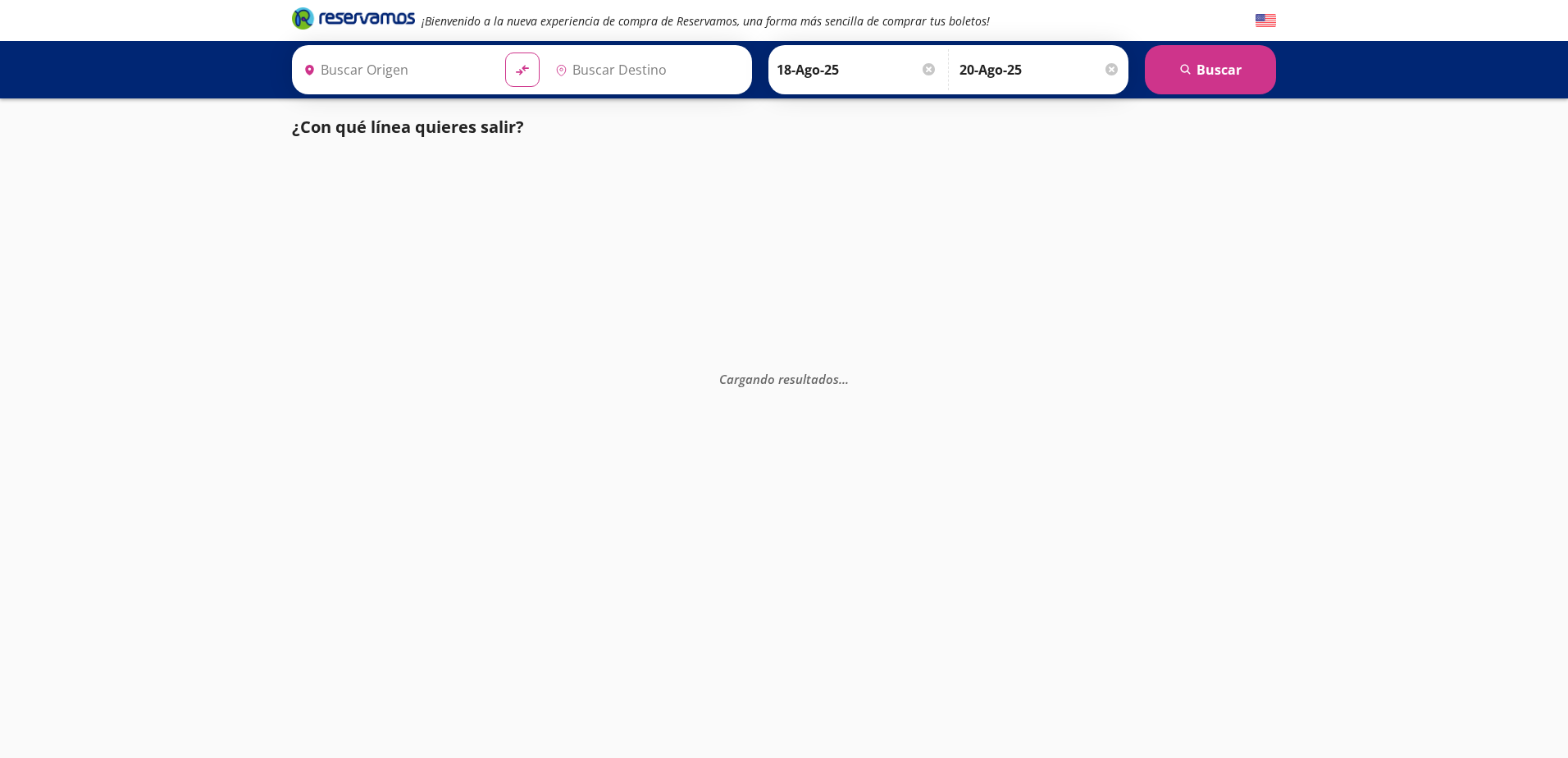
type input "Culiacán, [GEOGRAPHIC_DATA]"
type input "[GEOGRAPHIC_DATA], [GEOGRAPHIC_DATA]"
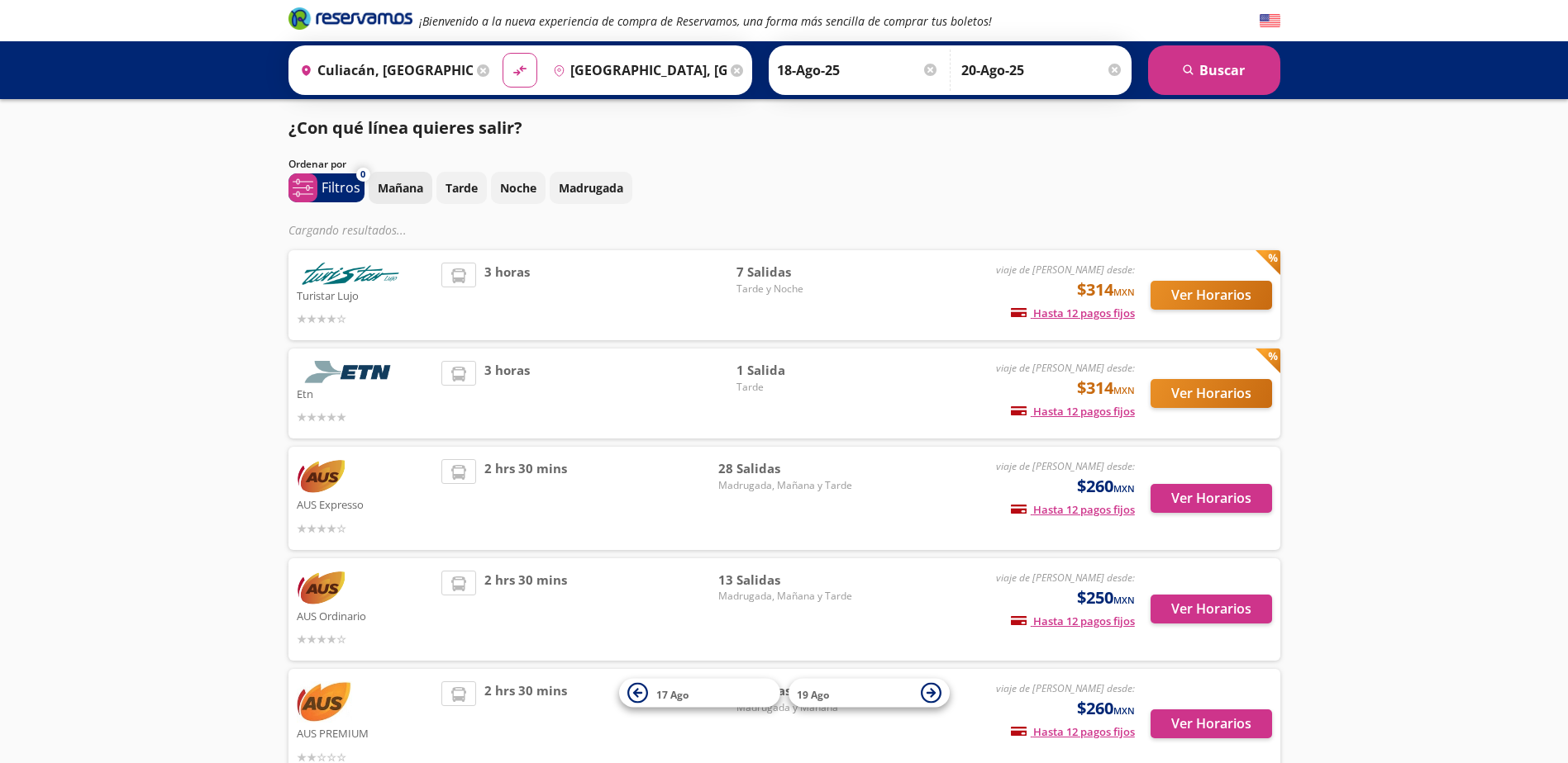
click at [398, 195] on p "Mañana" at bounding box center [400, 188] width 46 height 17
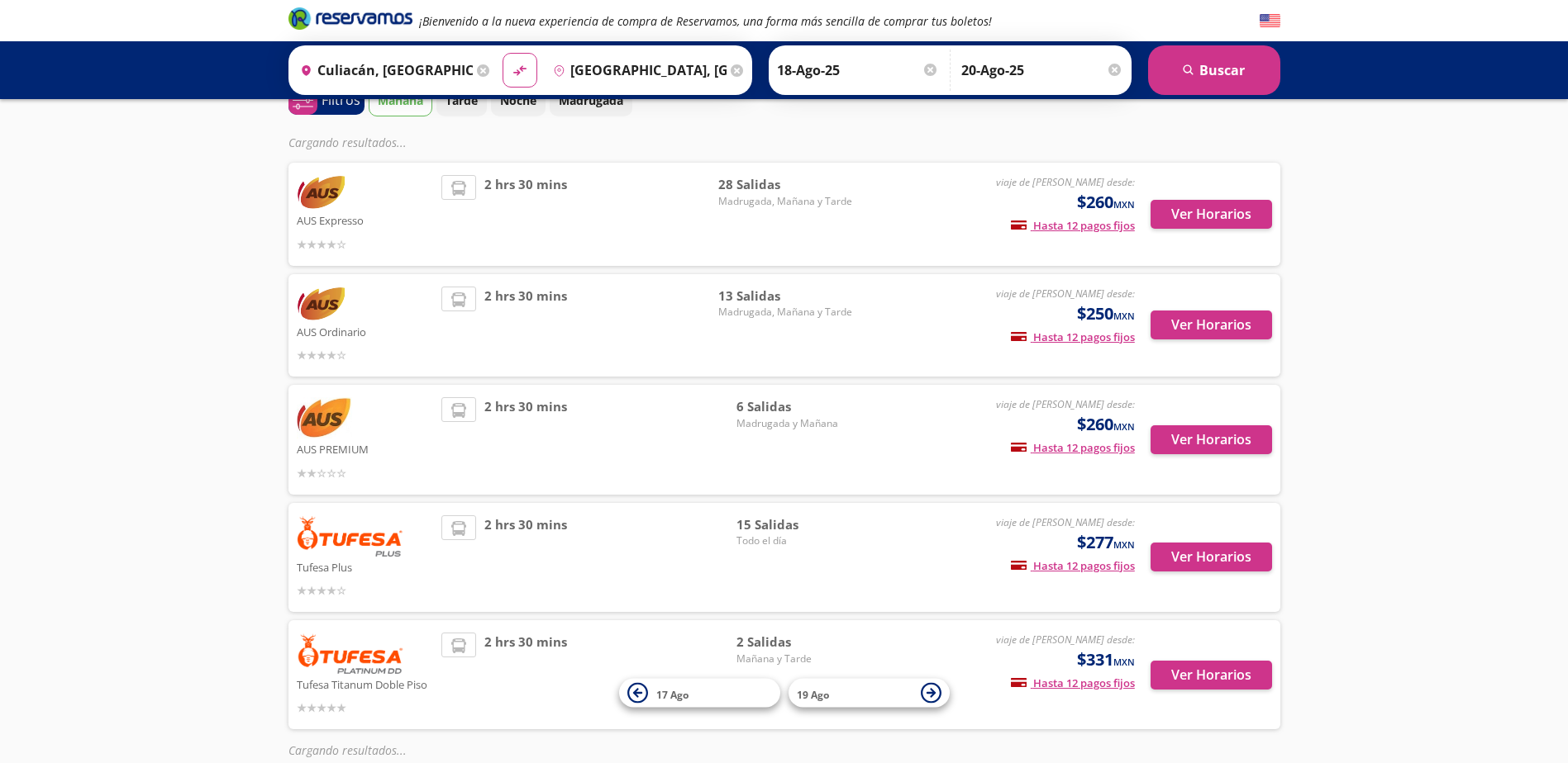
scroll to position [413, 0]
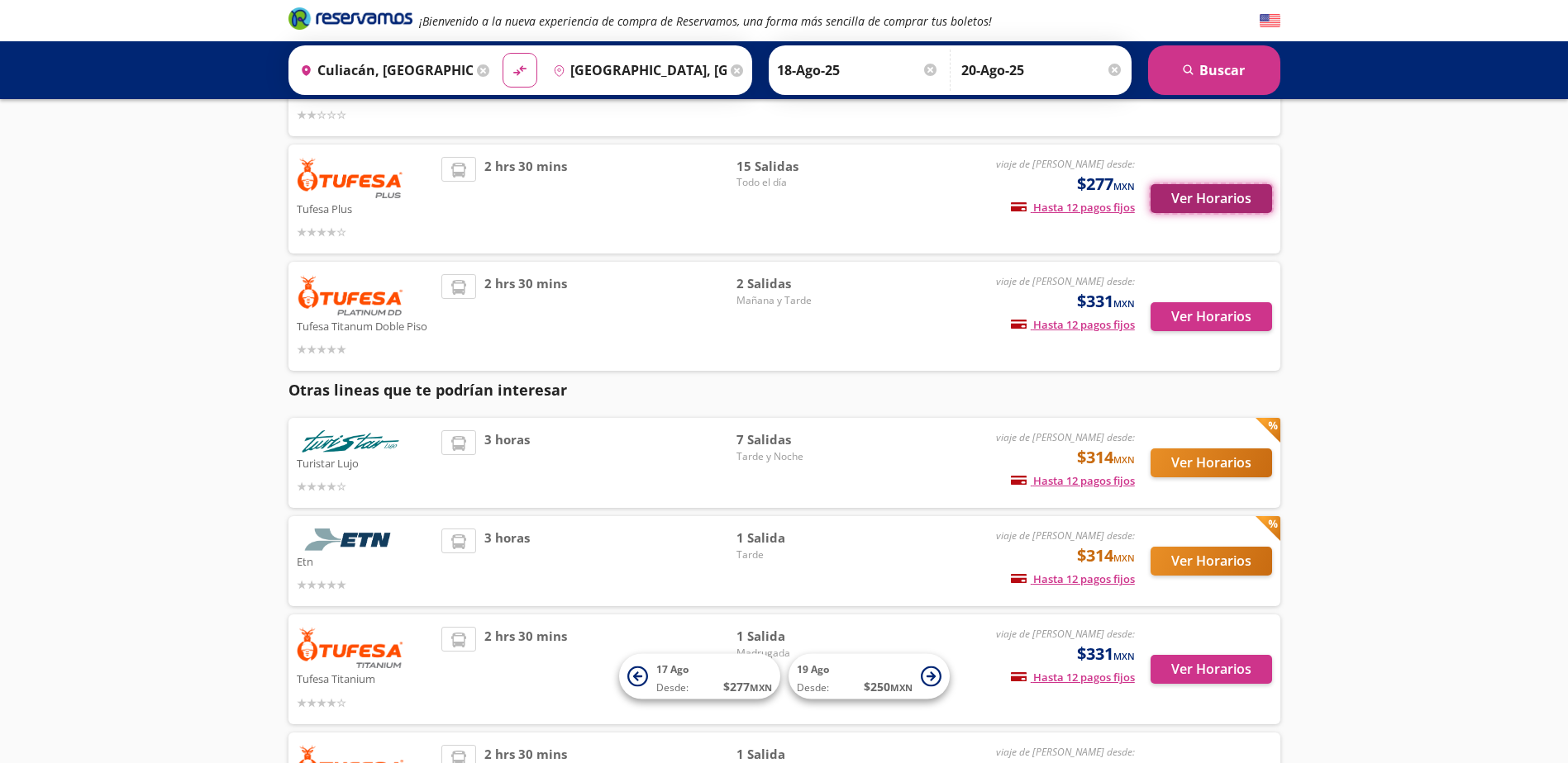
click at [1219, 203] on button "Ver Horarios" at bounding box center [1210, 199] width 121 height 29
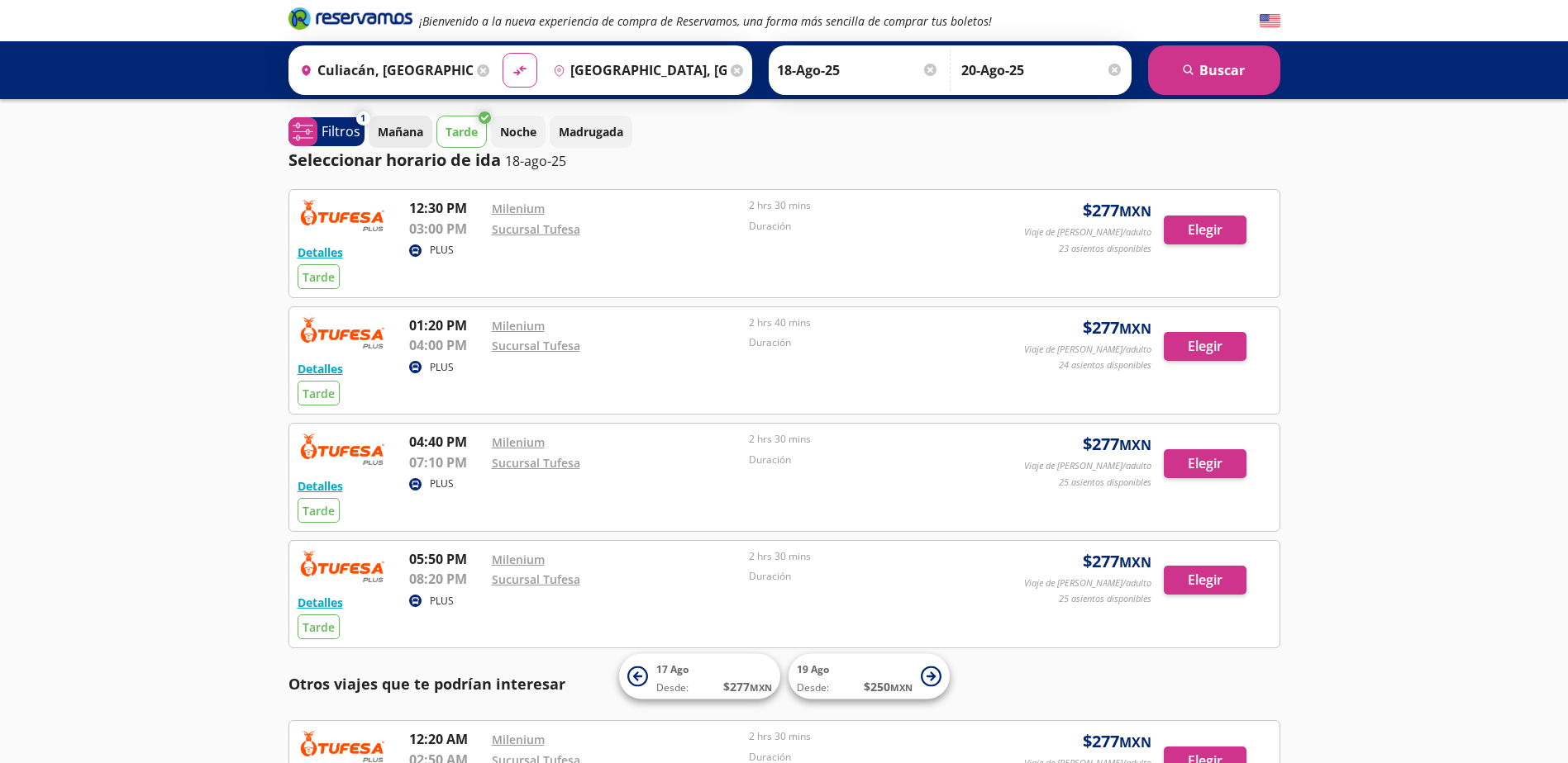
click at [407, 139] on p "Mañana" at bounding box center [400, 131] width 46 height 17
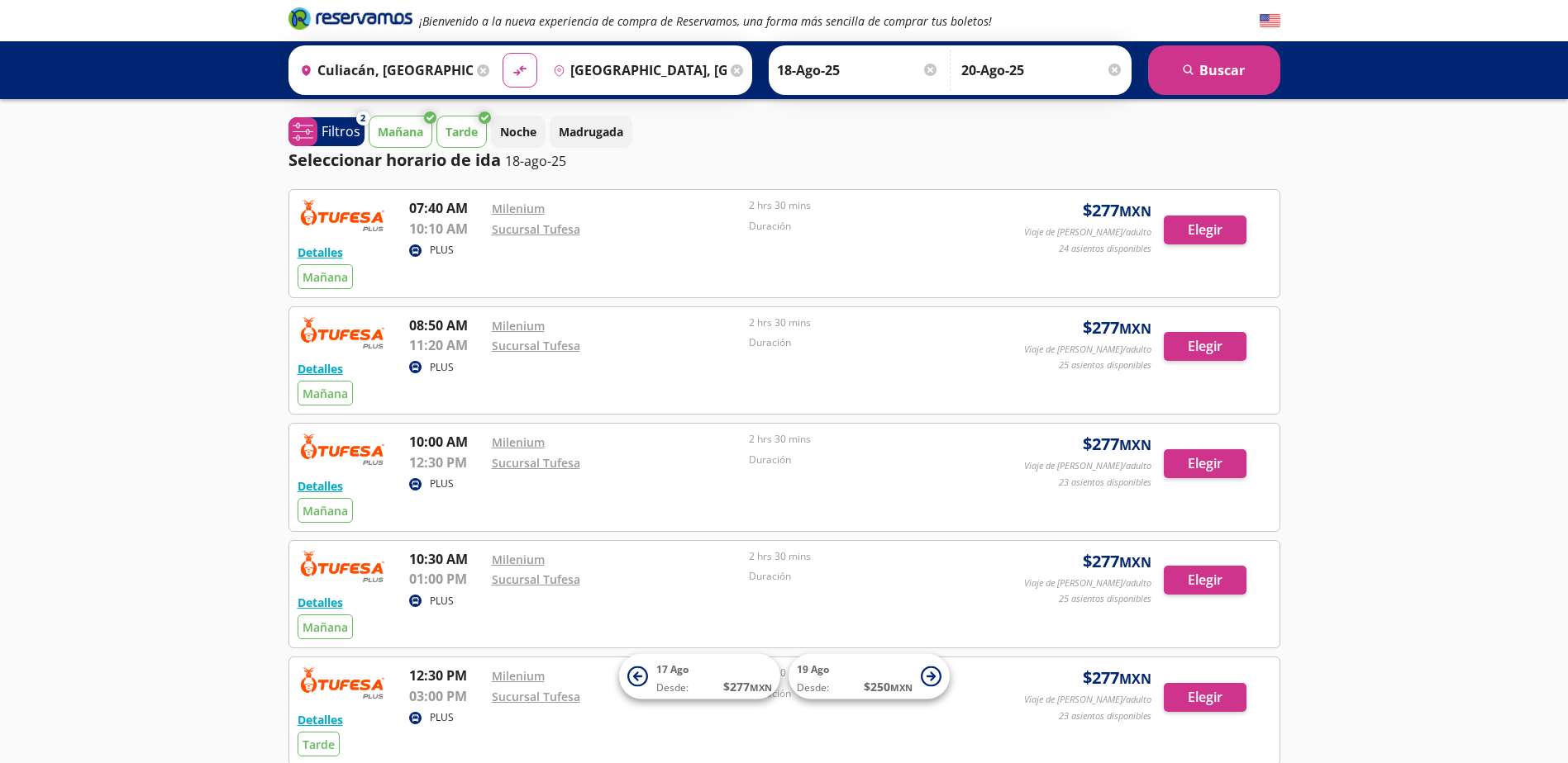
click at [455, 136] on p "Tarde" at bounding box center [461, 131] width 32 height 17
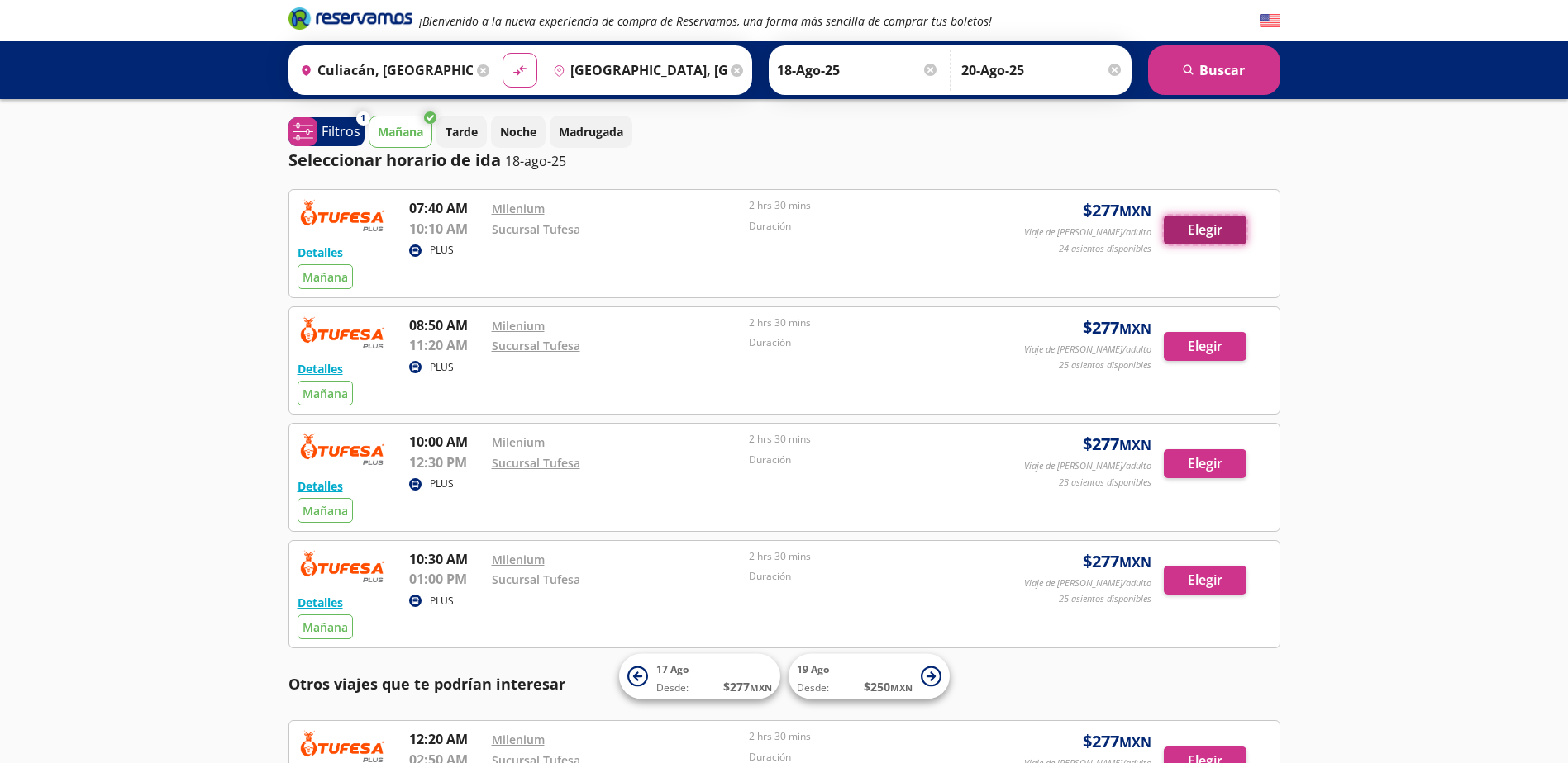
drag, startPoint x: 1209, startPoint y: 232, endPoint x: 1189, endPoint y: 230, distance: 20.1
click at [1189, 230] on button "Elegir" at bounding box center [1205, 230] width 83 height 29
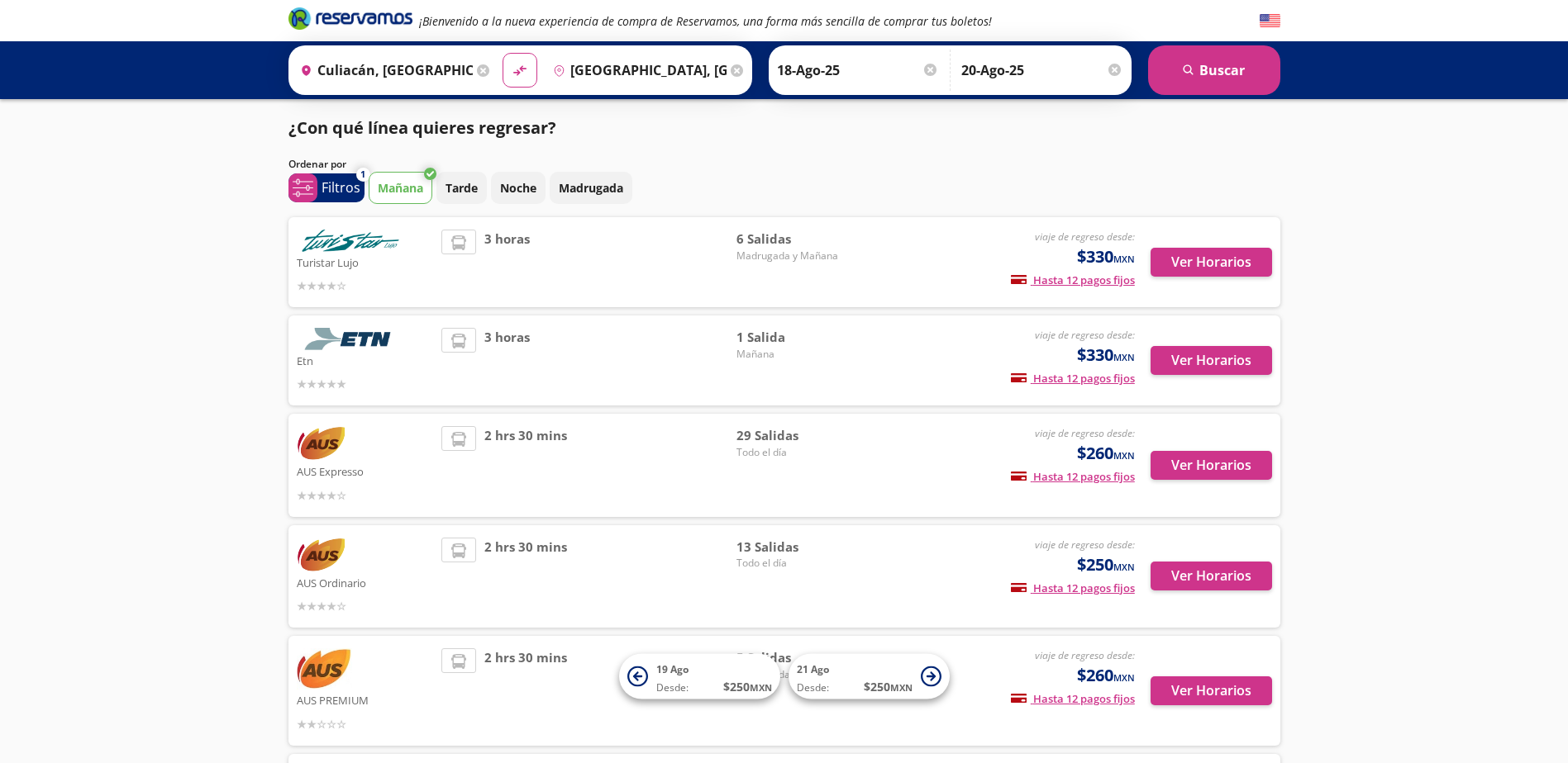
click at [412, 193] on p "Mañana" at bounding box center [400, 188] width 46 height 17
click at [478, 192] on p "Tarde" at bounding box center [461, 188] width 32 height 17
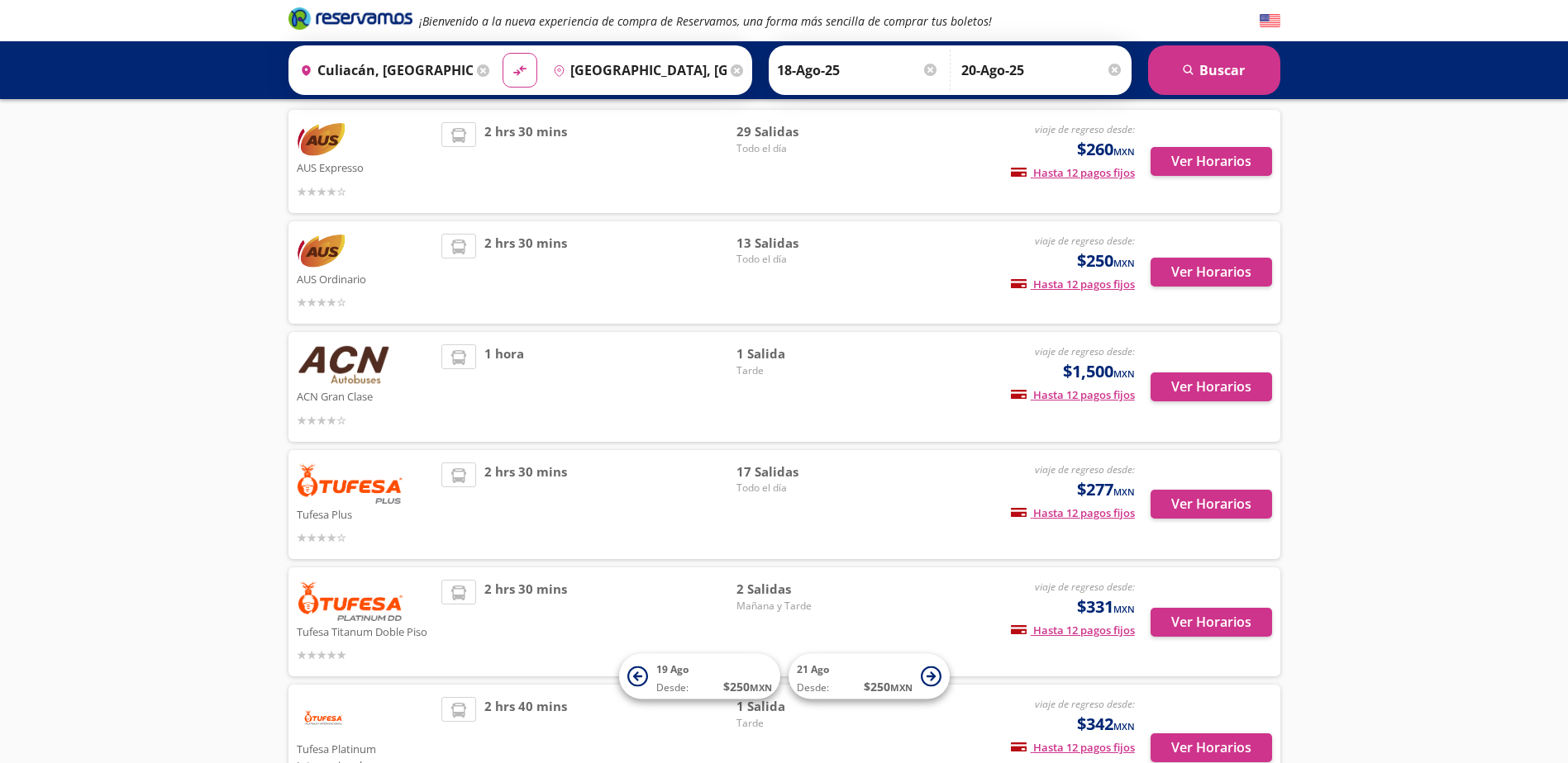
scroll to position [165, 0]
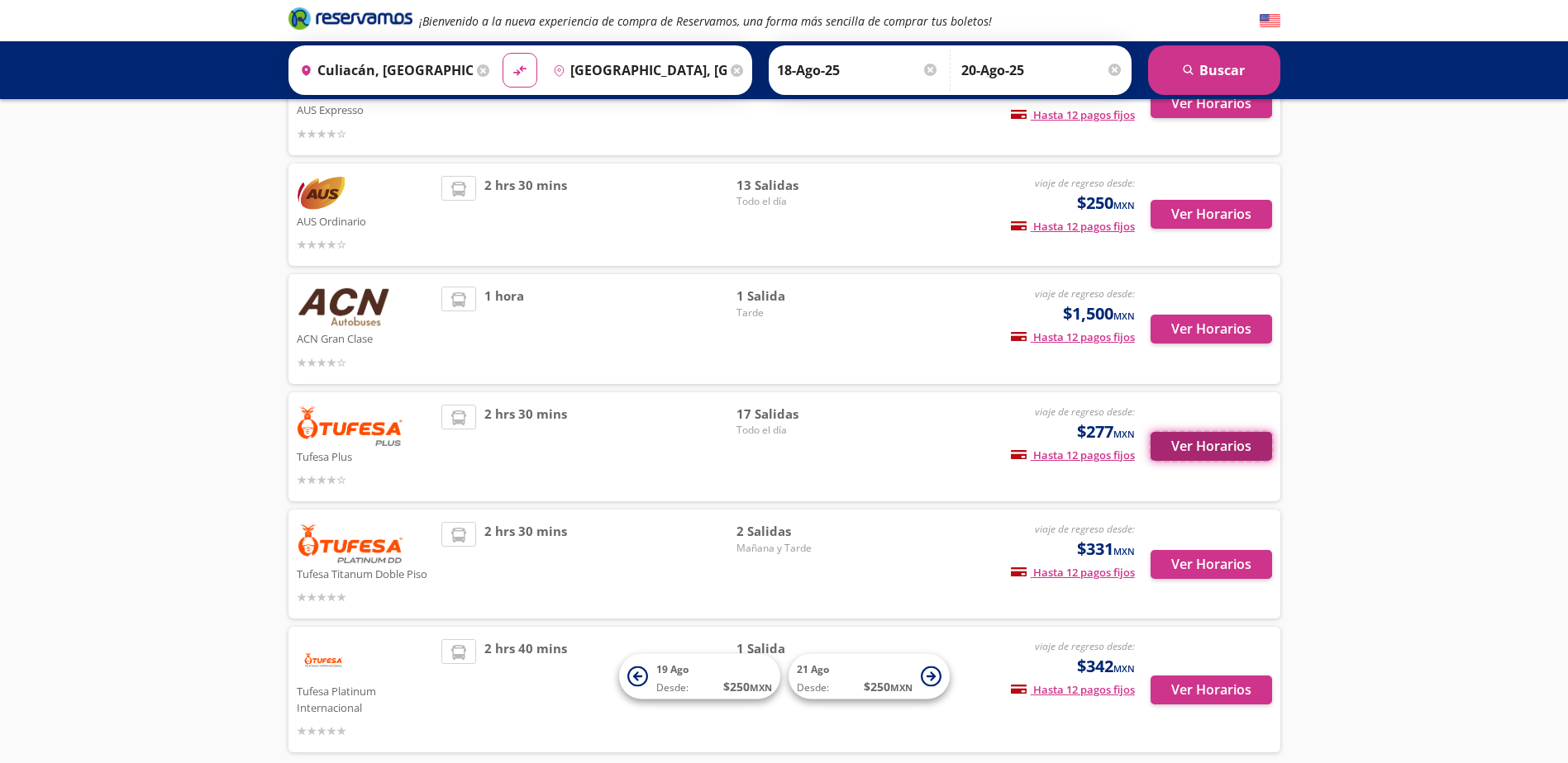
click at [1215, 442] on button "Ver Horarios" at bounding box center [1210, 447] width 121 height 29
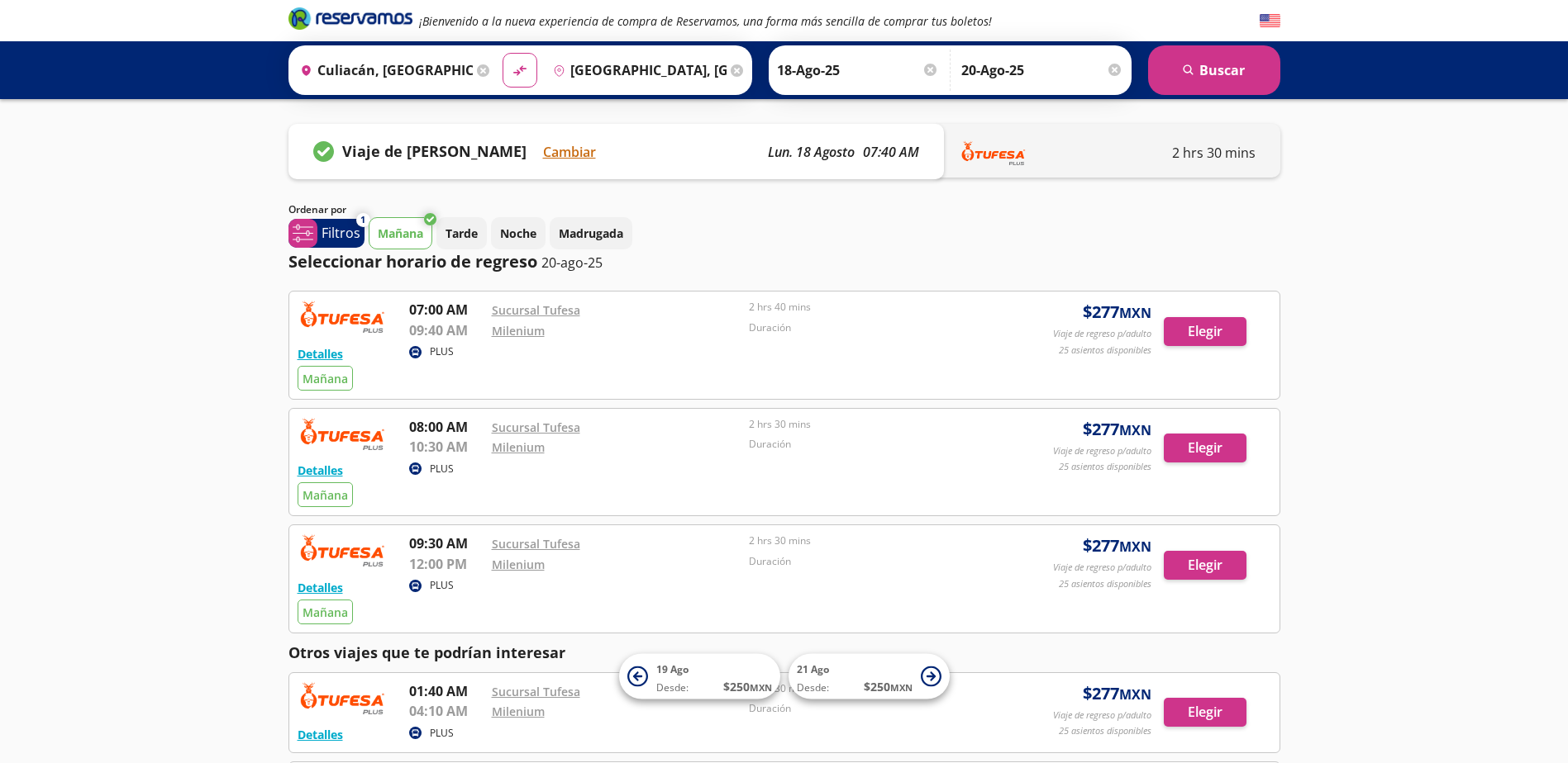
click at [448, 242] on button "Tarde" at bounding box center [461, 232] width 50 height 32
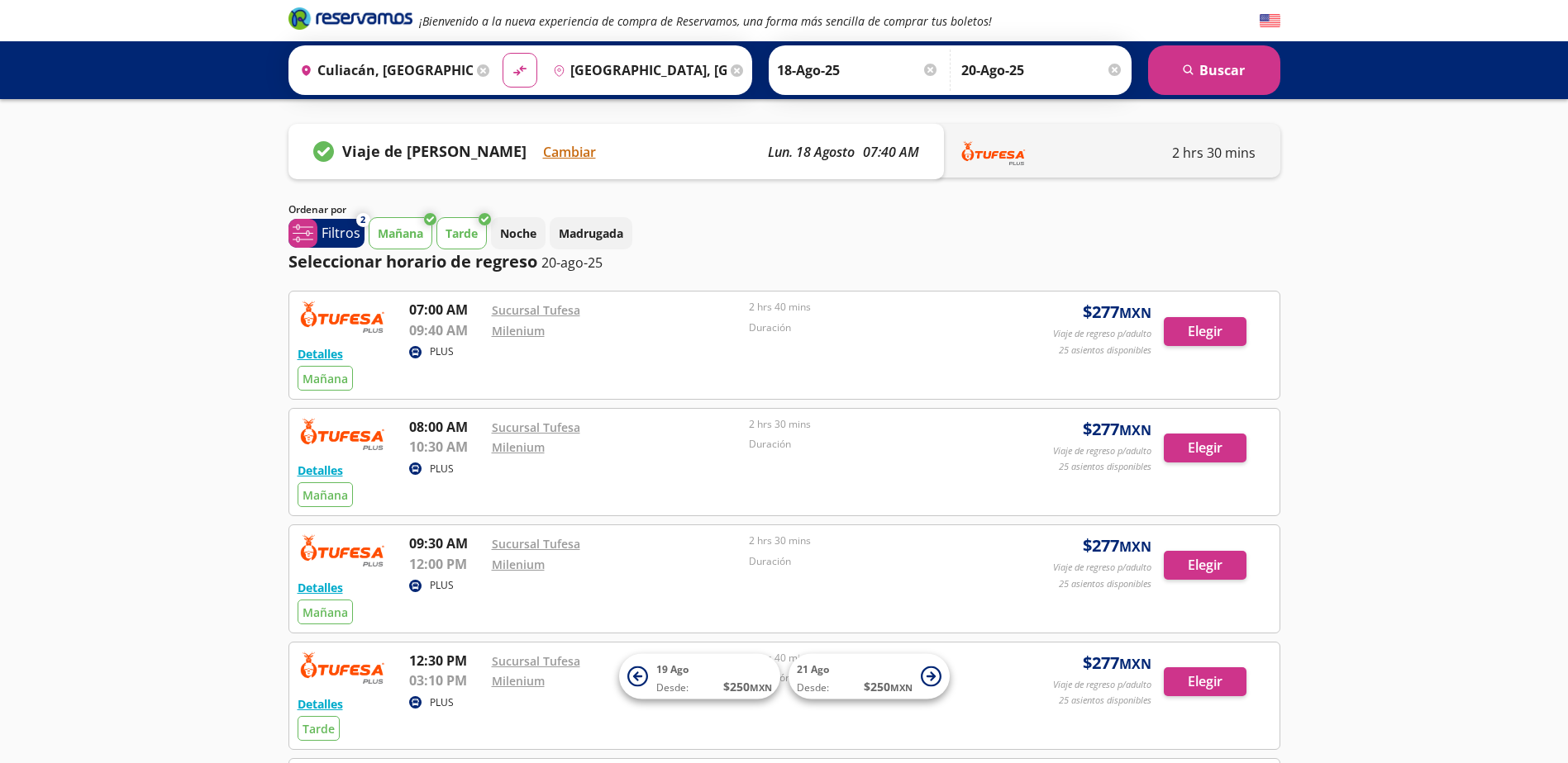
click at [393, 242] on p "Mañana" at bounding box center [400, 232] width 46 height 17
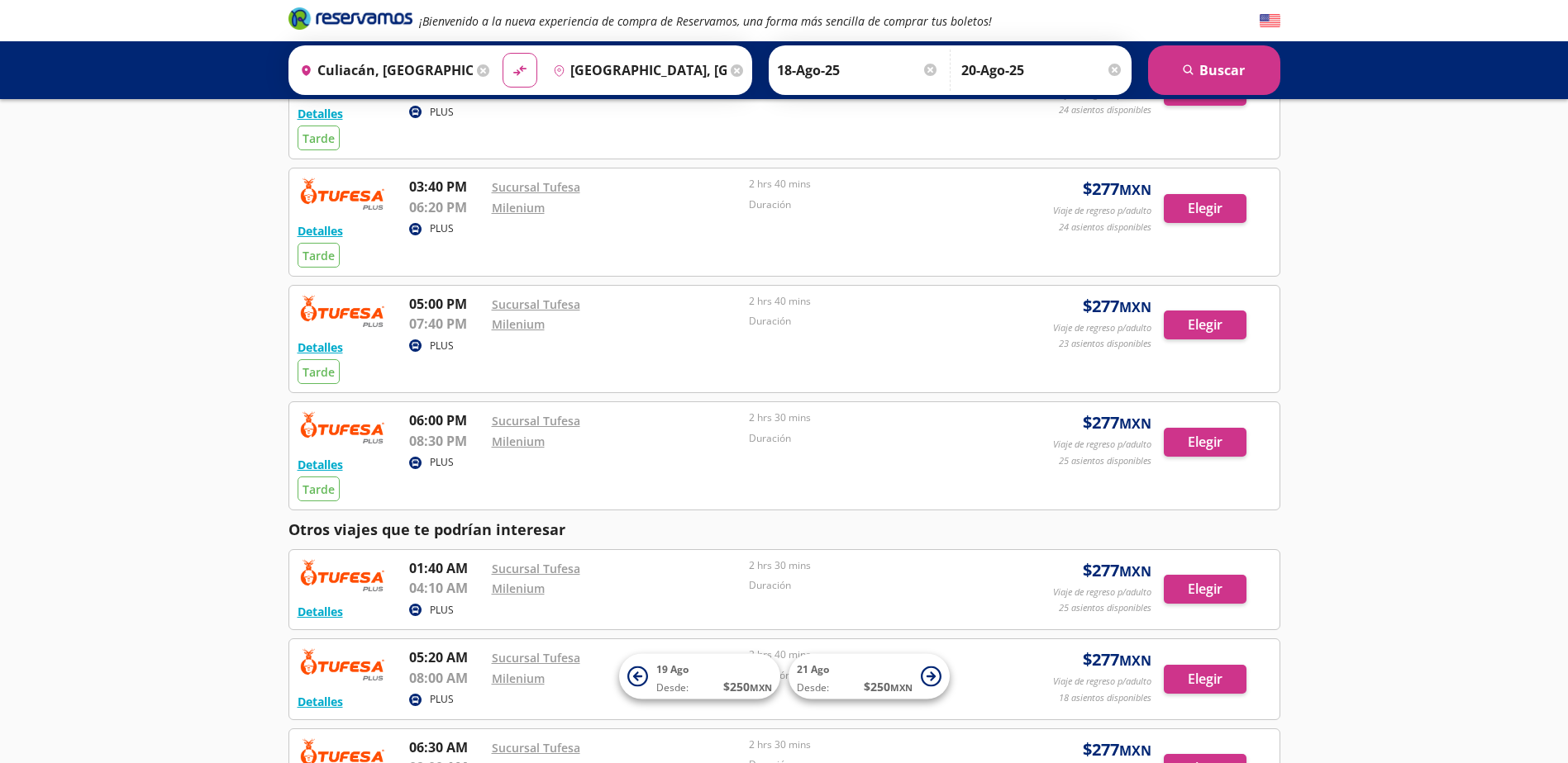
scroll to position [578, 0]
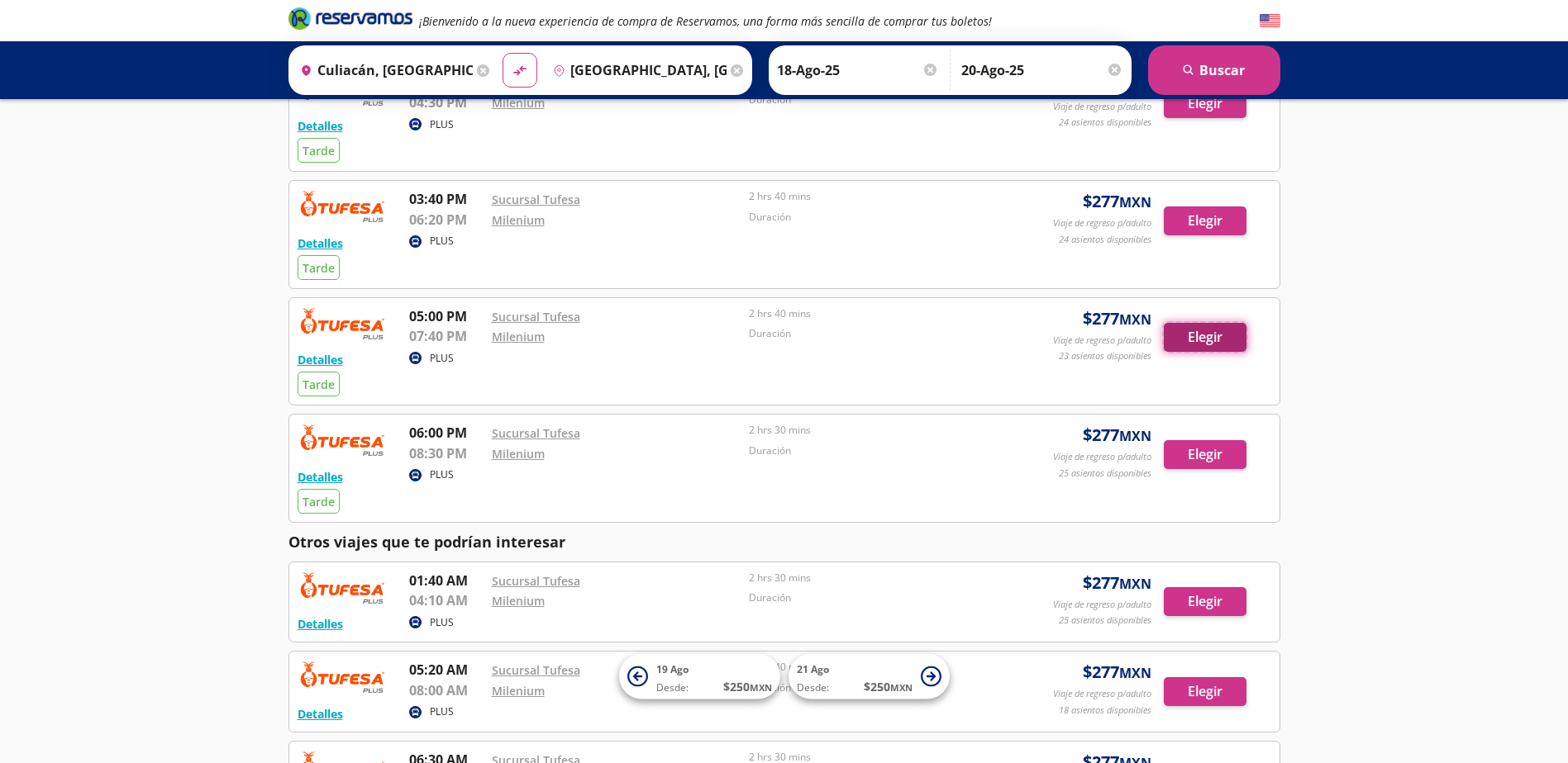
click at [1202, 345] on button "Elegir" at bounding box center [1205, 337] width 83 height 29
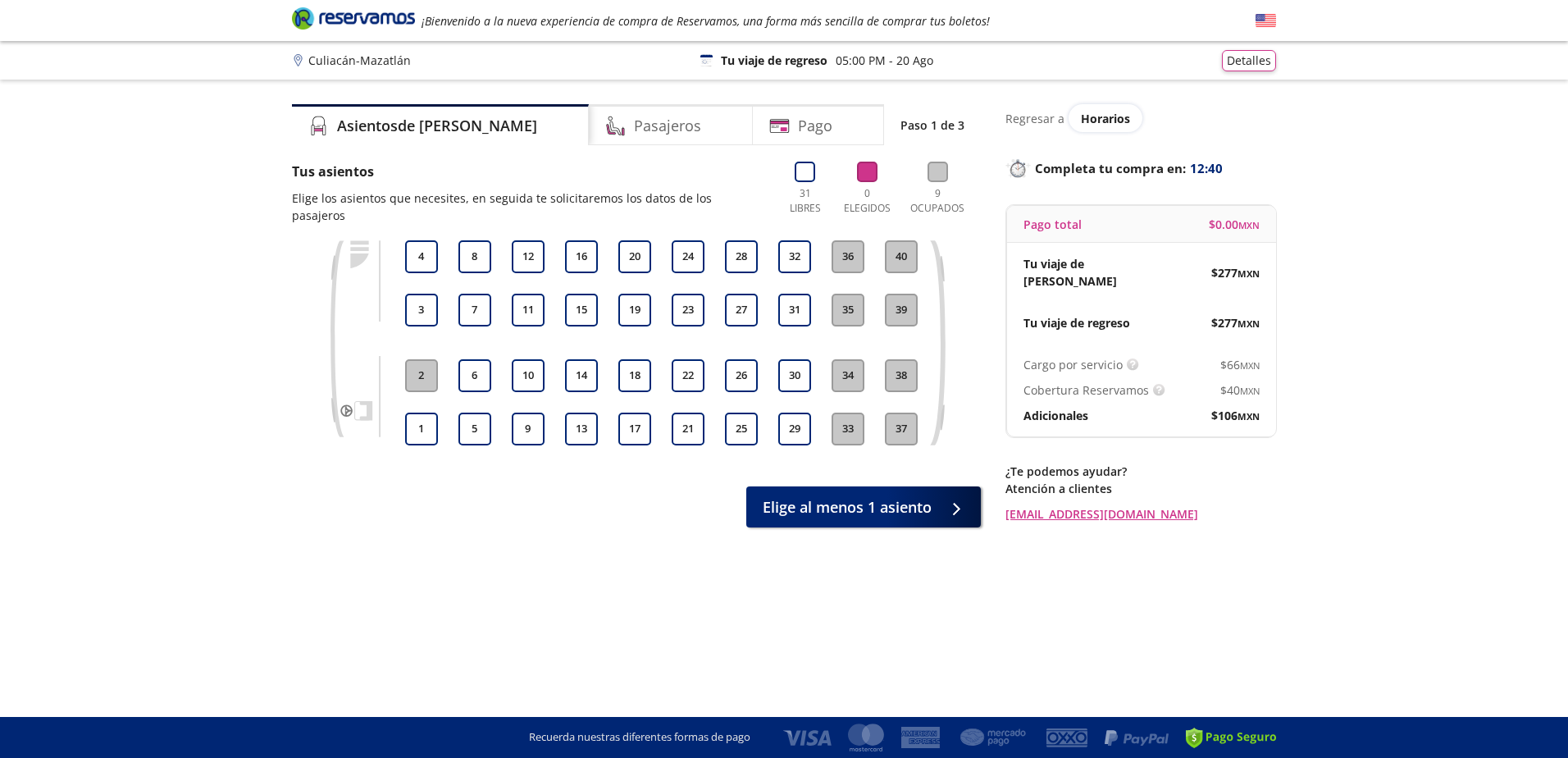
click at [687, 340] on div "21 22 23 24" at bounding box center [687, 342] width 41 height 206
click at [693, 365] on button "22" at bounding box center [688, 376] width 33 height 33
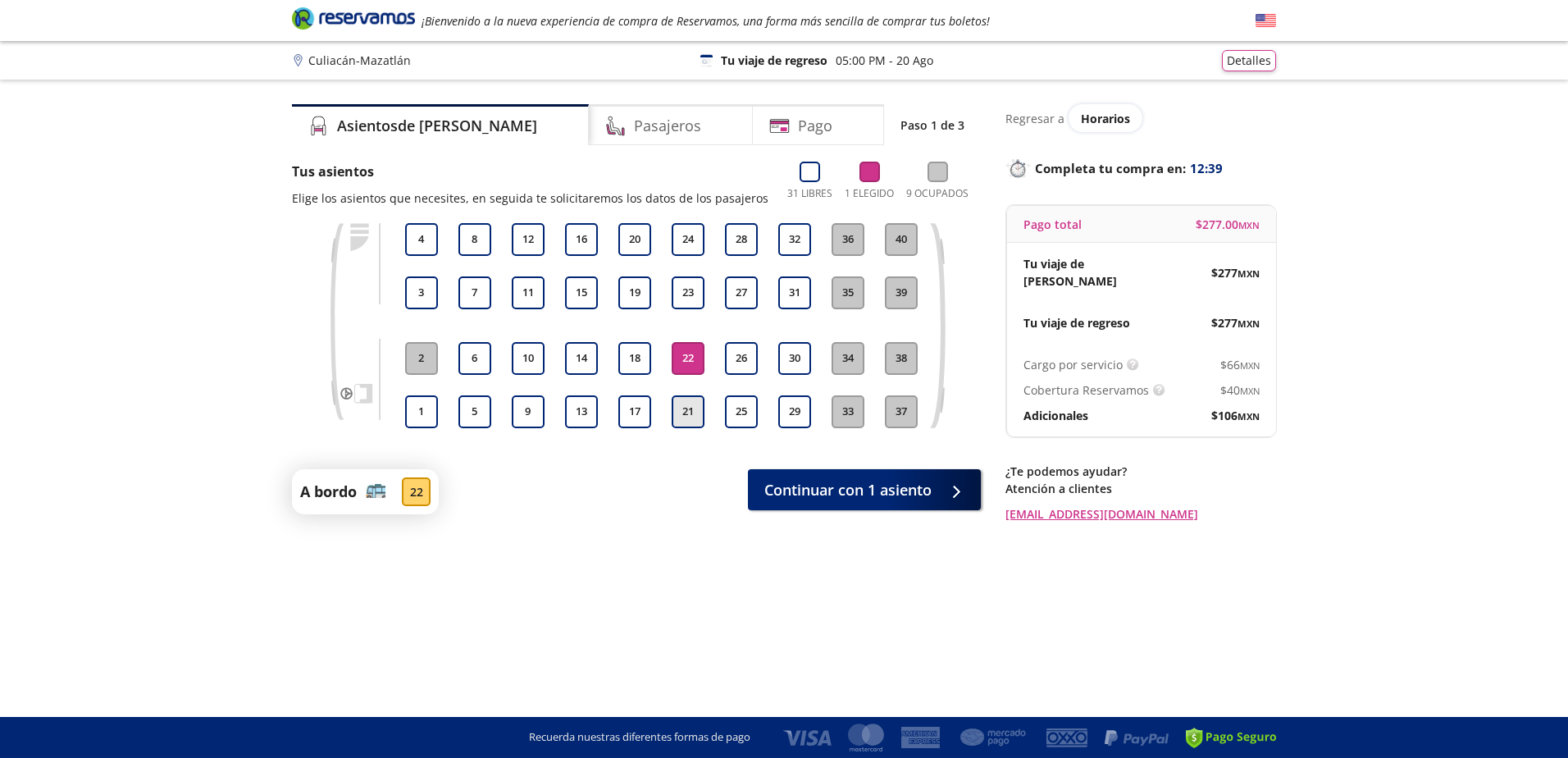
click at [691, 411] on button "21" at bounding box center [688, 412] width 33 height 33
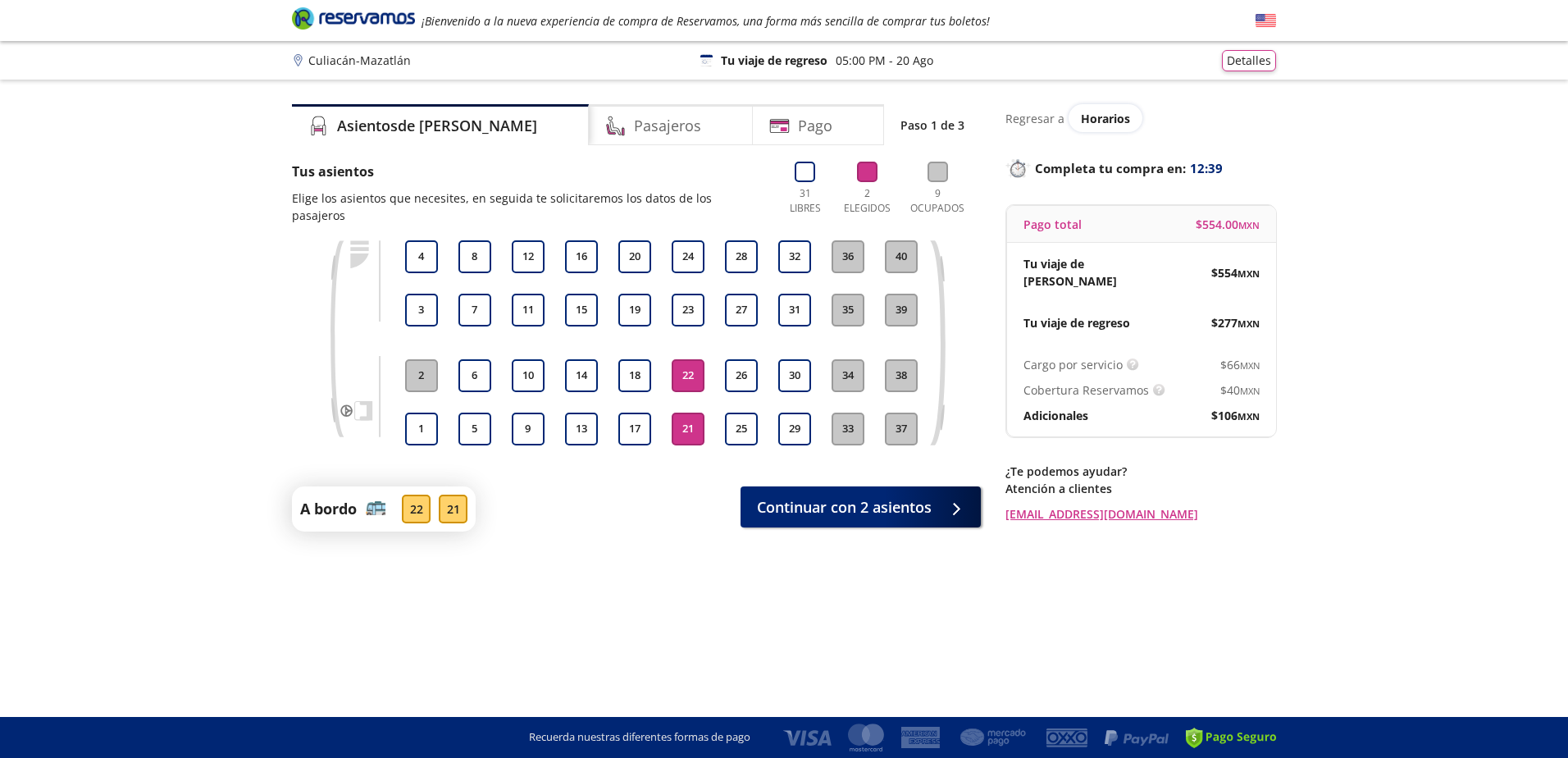
click at [617, 413] on div "17" at bounding box center [635, 429] width 41 height 33
click at [639, 413] on button "17" at bounding box center [635, 429] width 33 height 33
drag, startPoint x: 641, startPoint y: 360, endPoint x: 633, endPoint y: 361, distance: 8.1
click at [640, 360] on button "18" at bounding box center [635, 376] width 33 height 33
drag, startPoint x: 590, startPoint y: 356, endPoint x: 590, endPoint y: 373, distance: 17.0
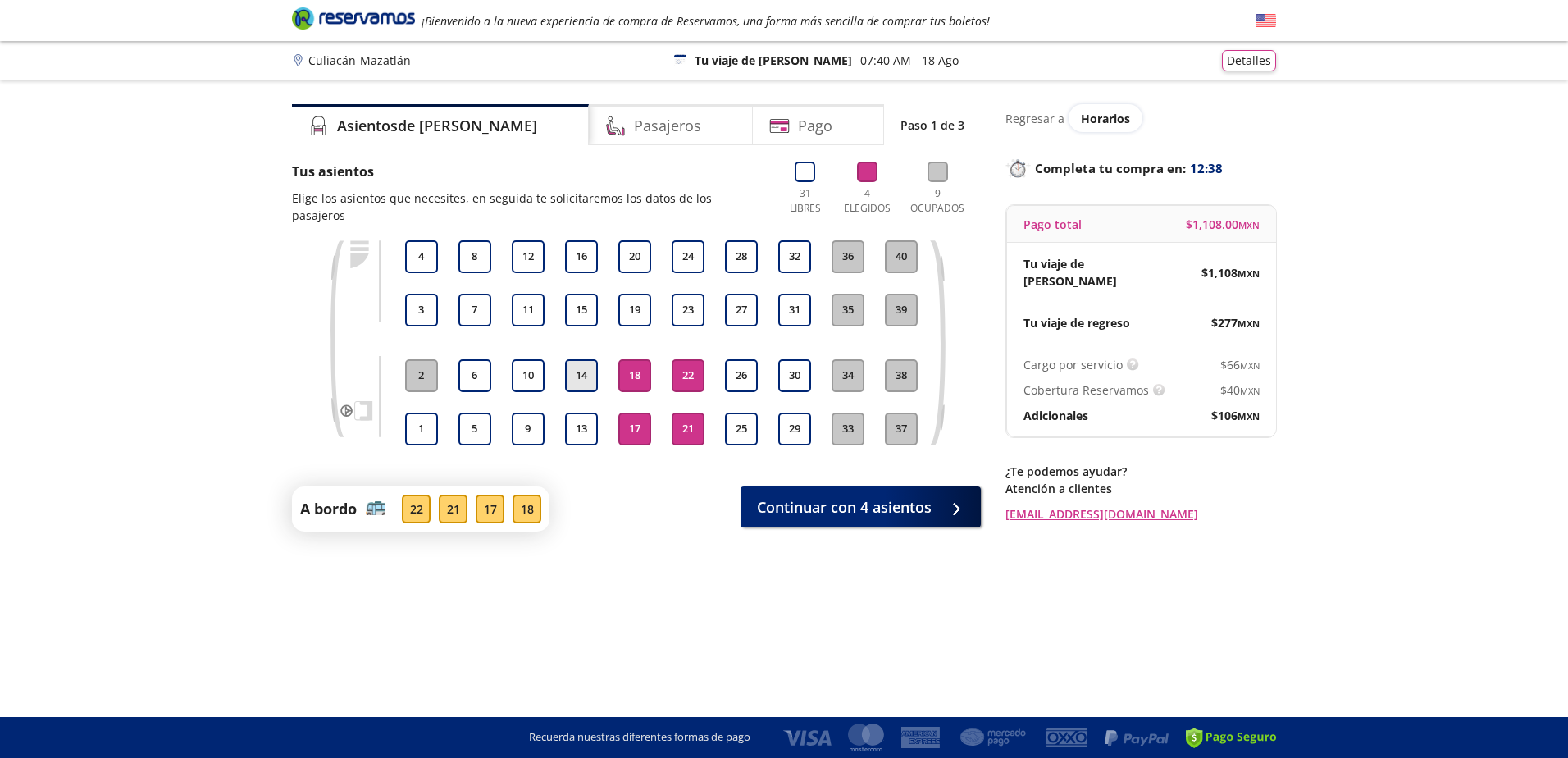
click at [589, 360] on button "14" at bounding box center [581, 376] width 33 height 33
click at [588, 413] on button "13" at bounding box center [581, 429] width 33 height 33
click at [568, 413] on button "13" at bounding box center [581, 429] width 33 height 33
click at [531, 413] on button "9" at bounding box center [528, 429] width 33 height 33
click at [533, 360] on button "10" at bounding box center [528, 376] width 33 height 33
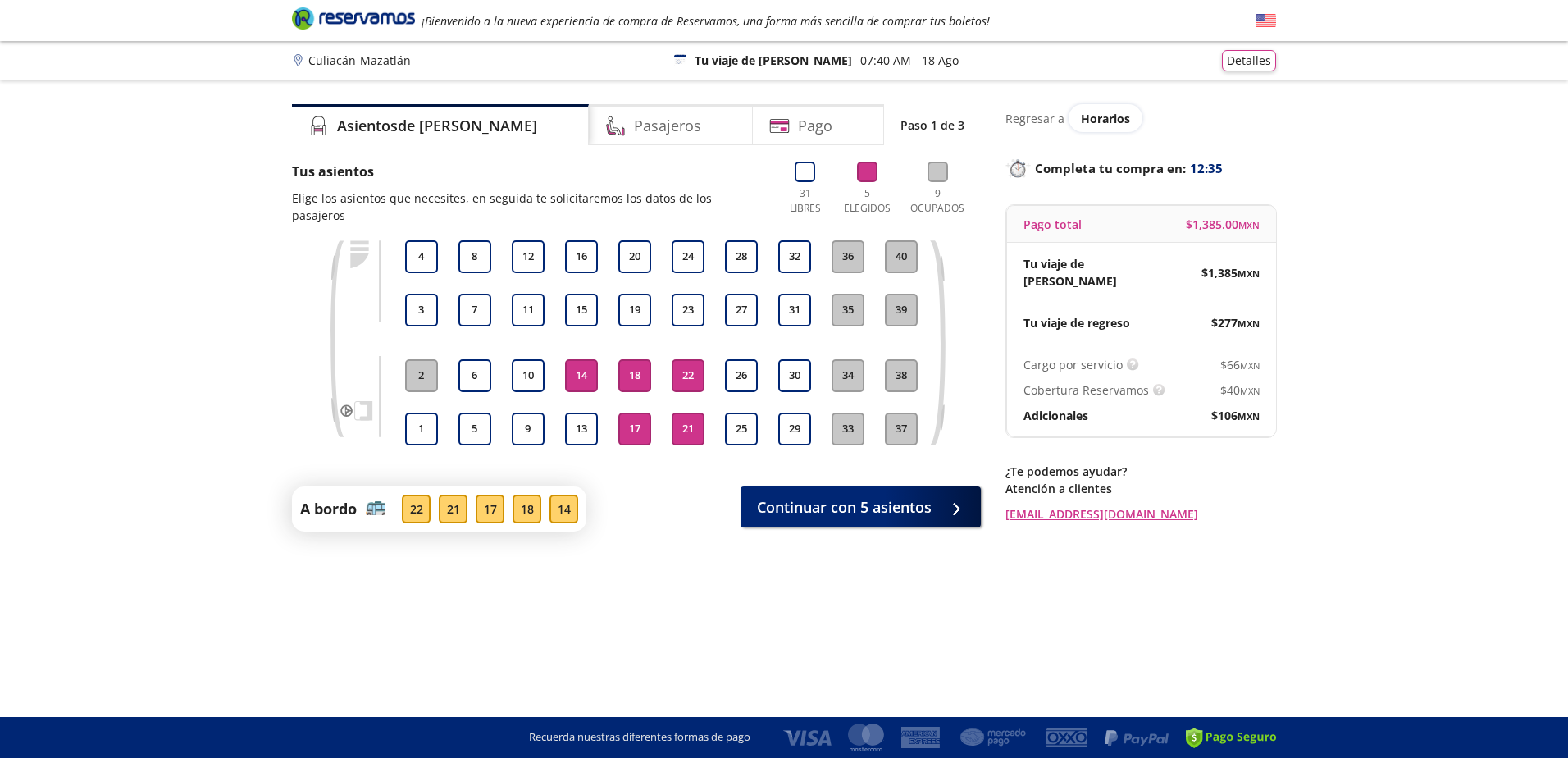
click at [640, 413] on button "17" at bounding box center [635, 429] width 33 height 33
click at [626, 422] on button "17" at bounding box center [635, 429] width 33 height 33
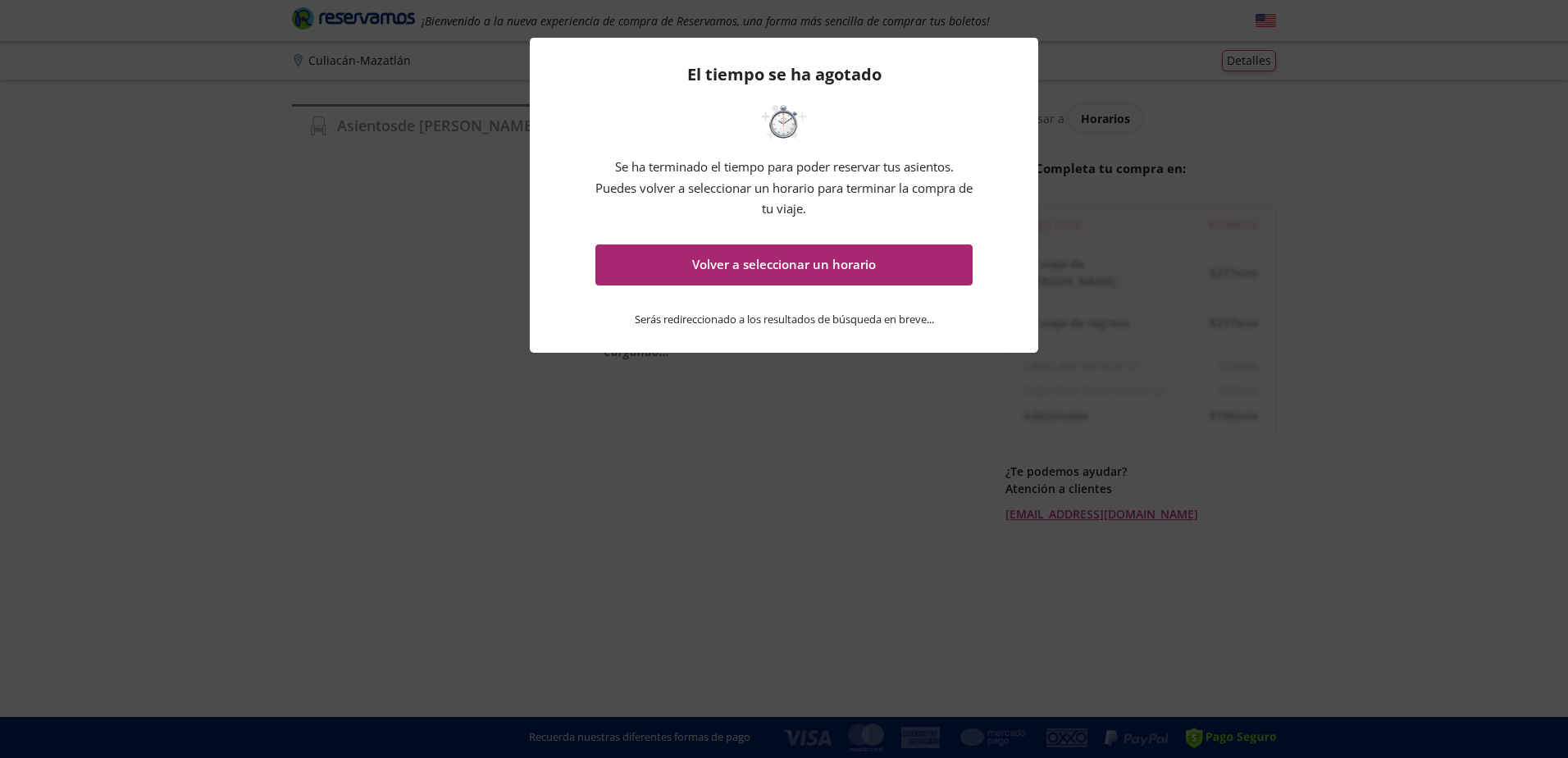
click at [893, 260] on button "Volver a seleccionar un horario" at bounding box center [784, 264] width 378 height 41
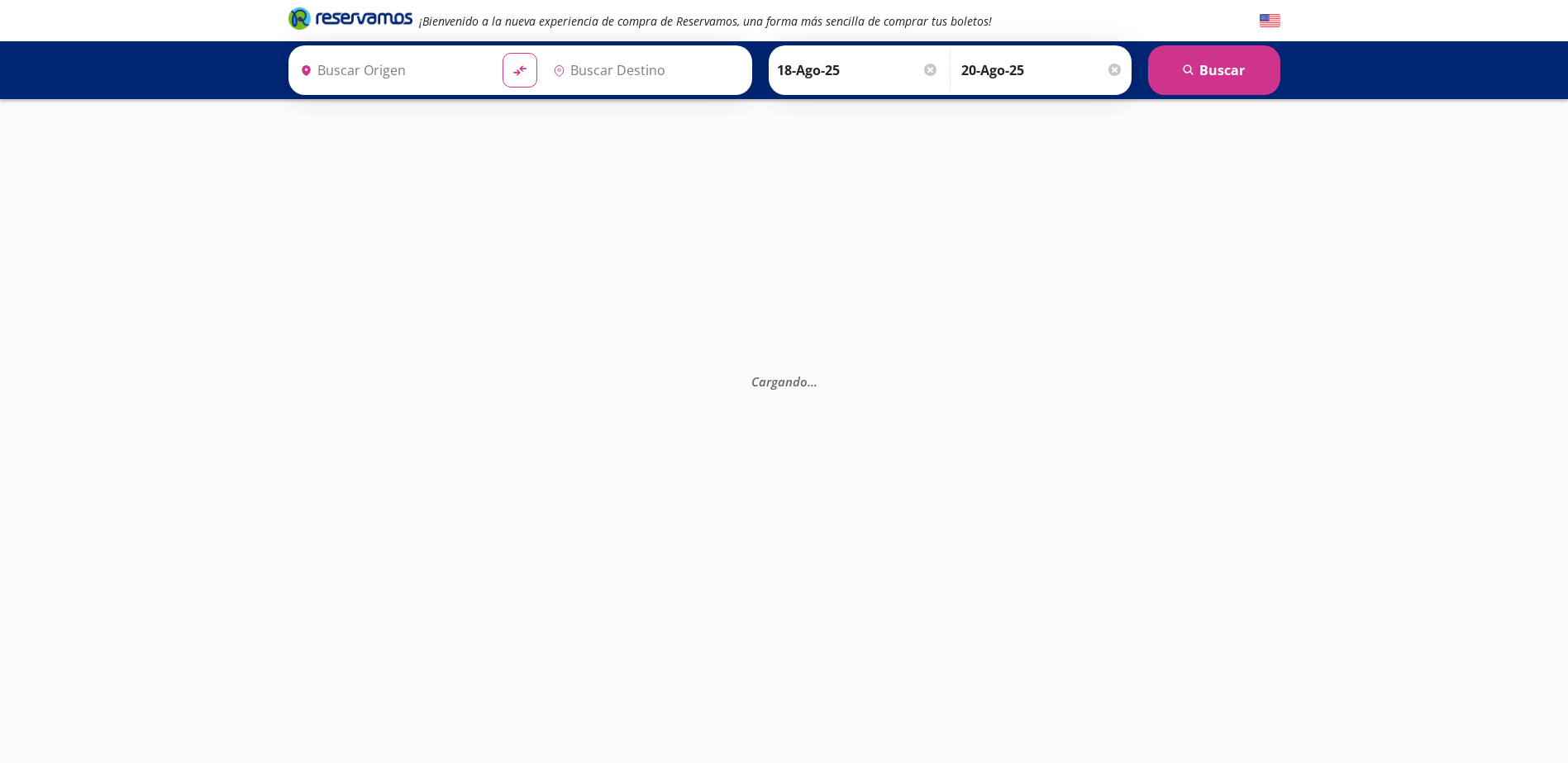
type input "Sucursal Tufesa, [GEOGRAPHIC_DATA]"
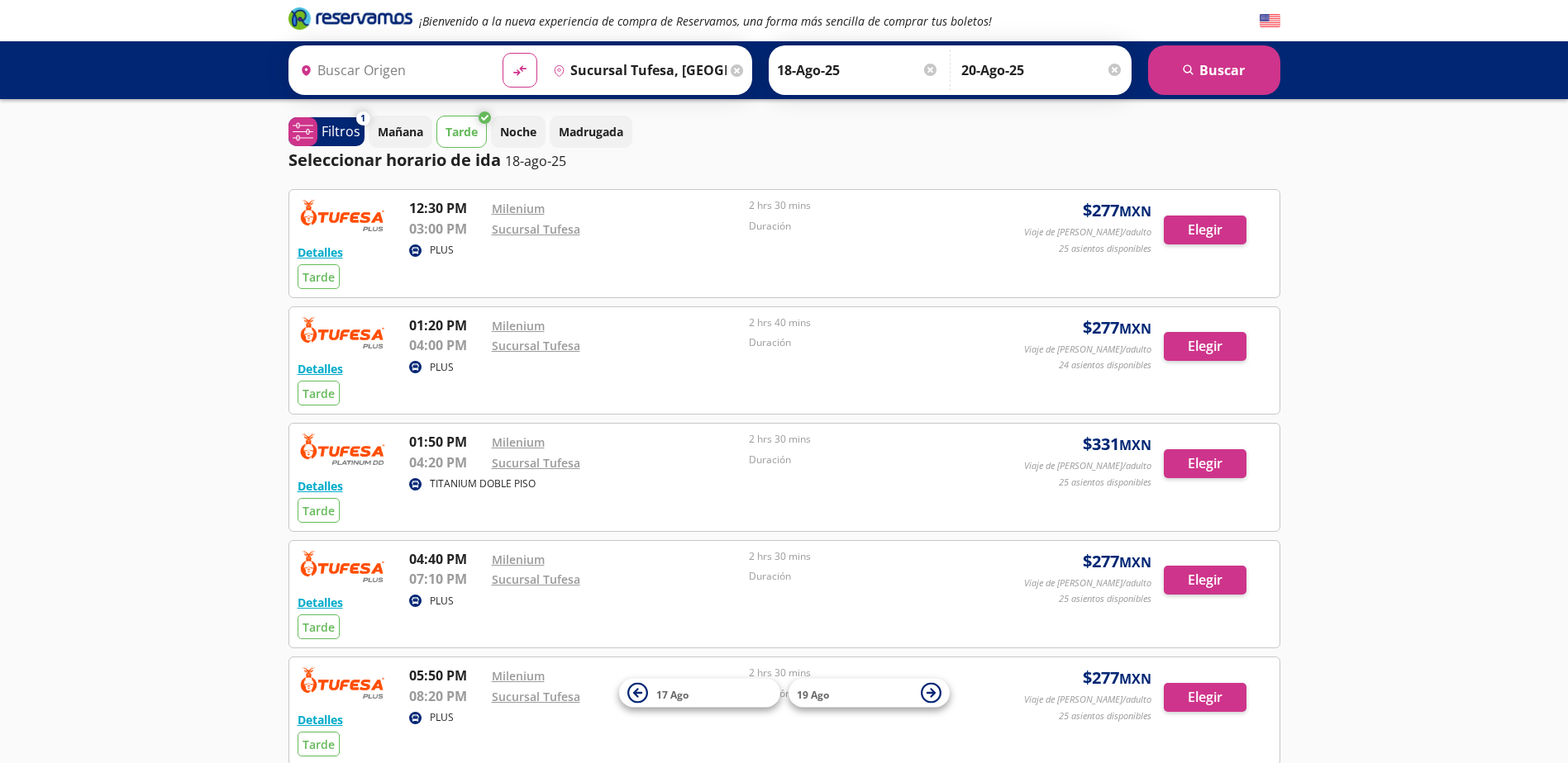
click at [462, 139] on p "Tarde" at bounding box center [461, 131] width 32 height 17
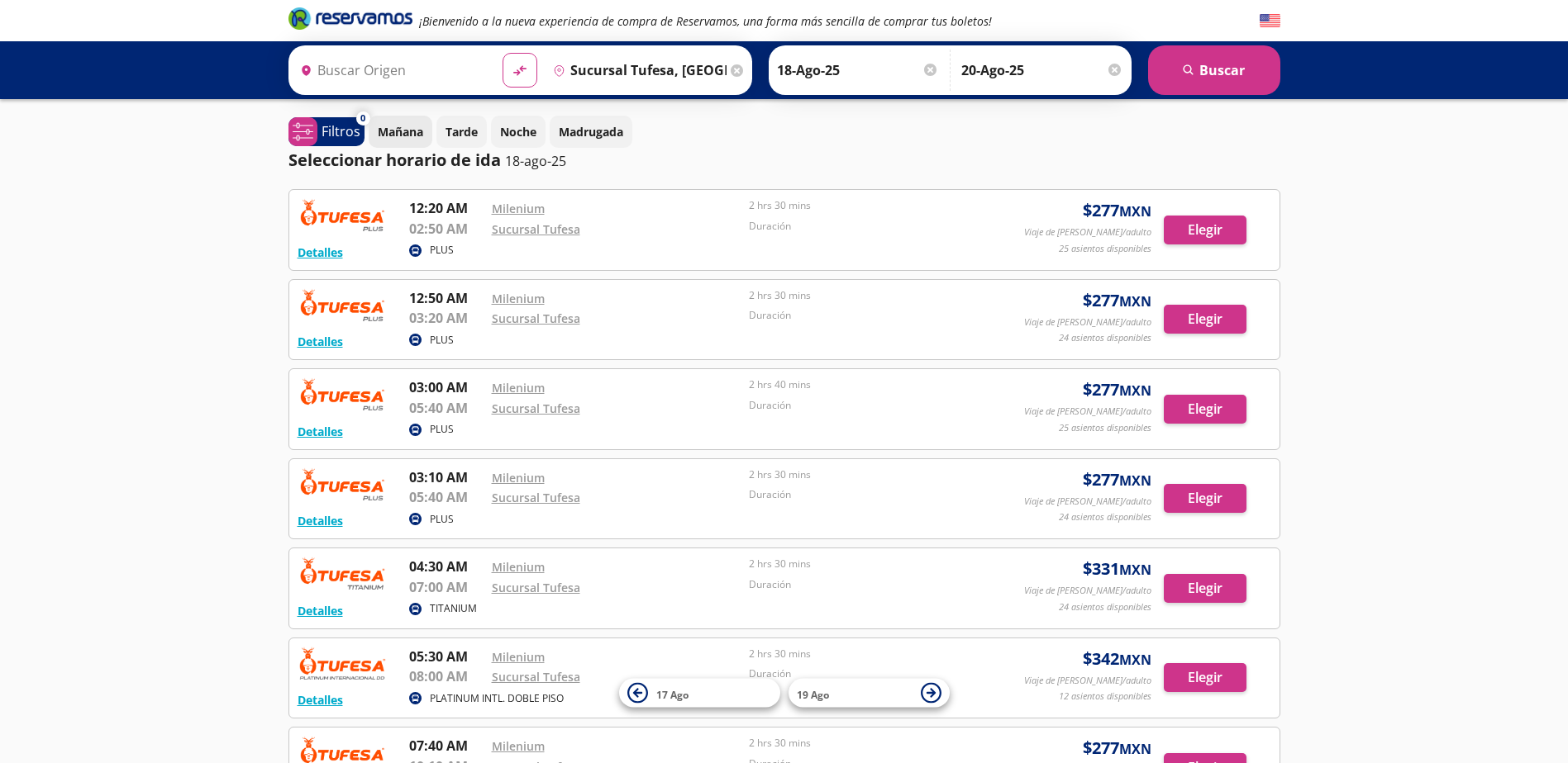
click at [413, 129] on p "Mañana" at bounding box center [400, 131] width 46 height 17
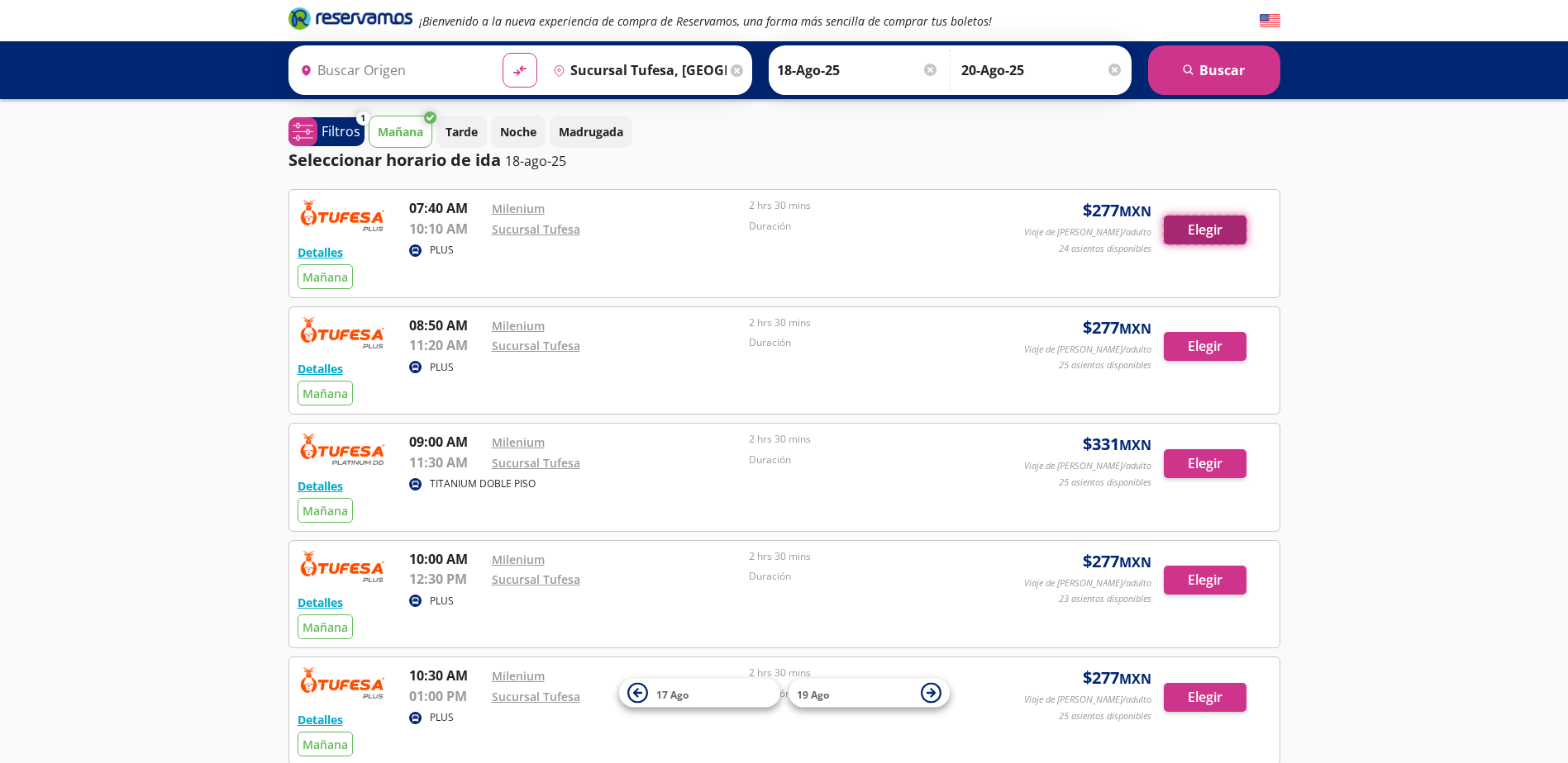
click at [1234, 234] on button "Elegir" at bounding box center [1205, 230] width 83 height 29
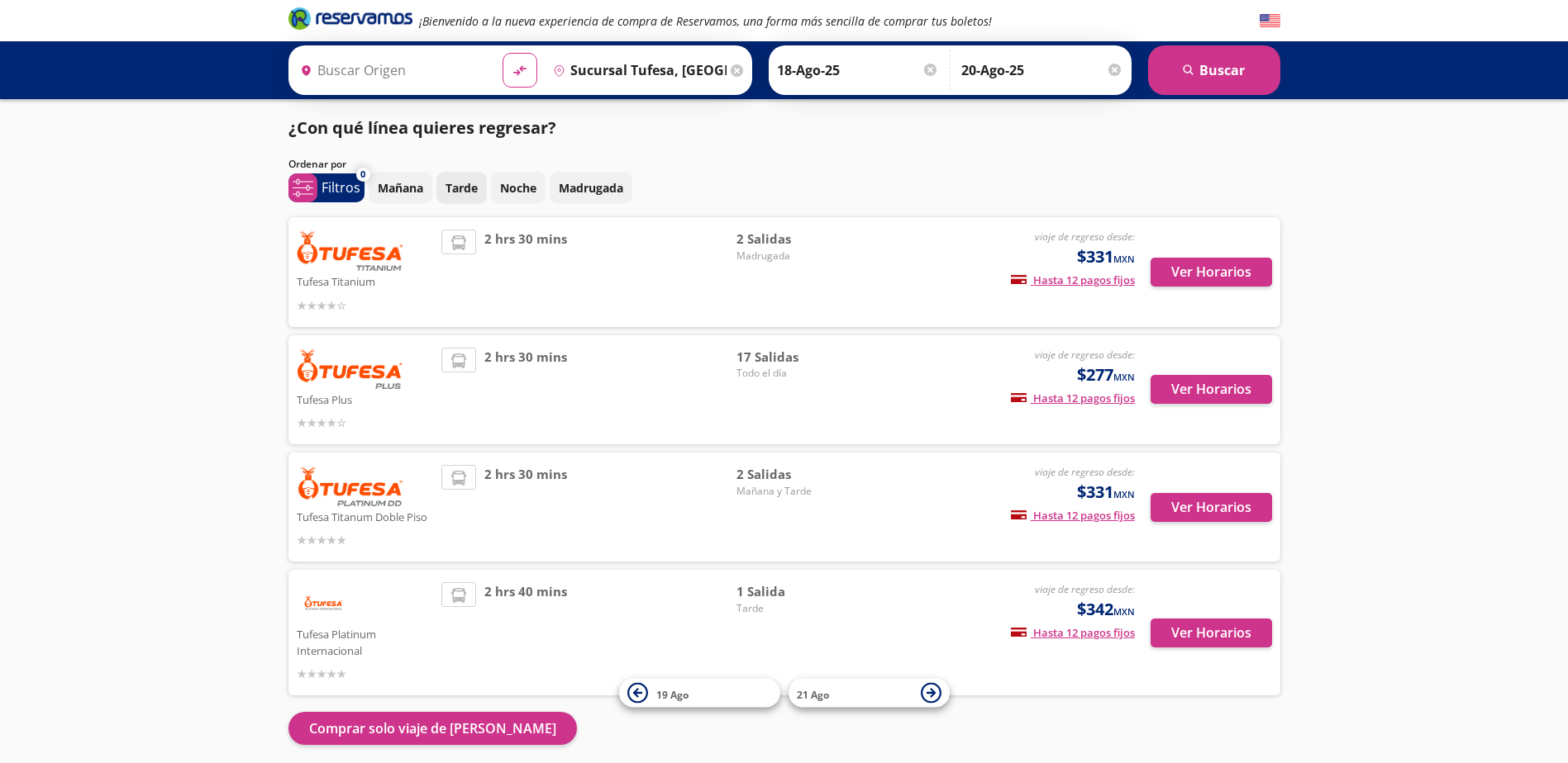
click at [461, 189] on p "Tarde" at bounding box center [461, 188] width 32 height 17
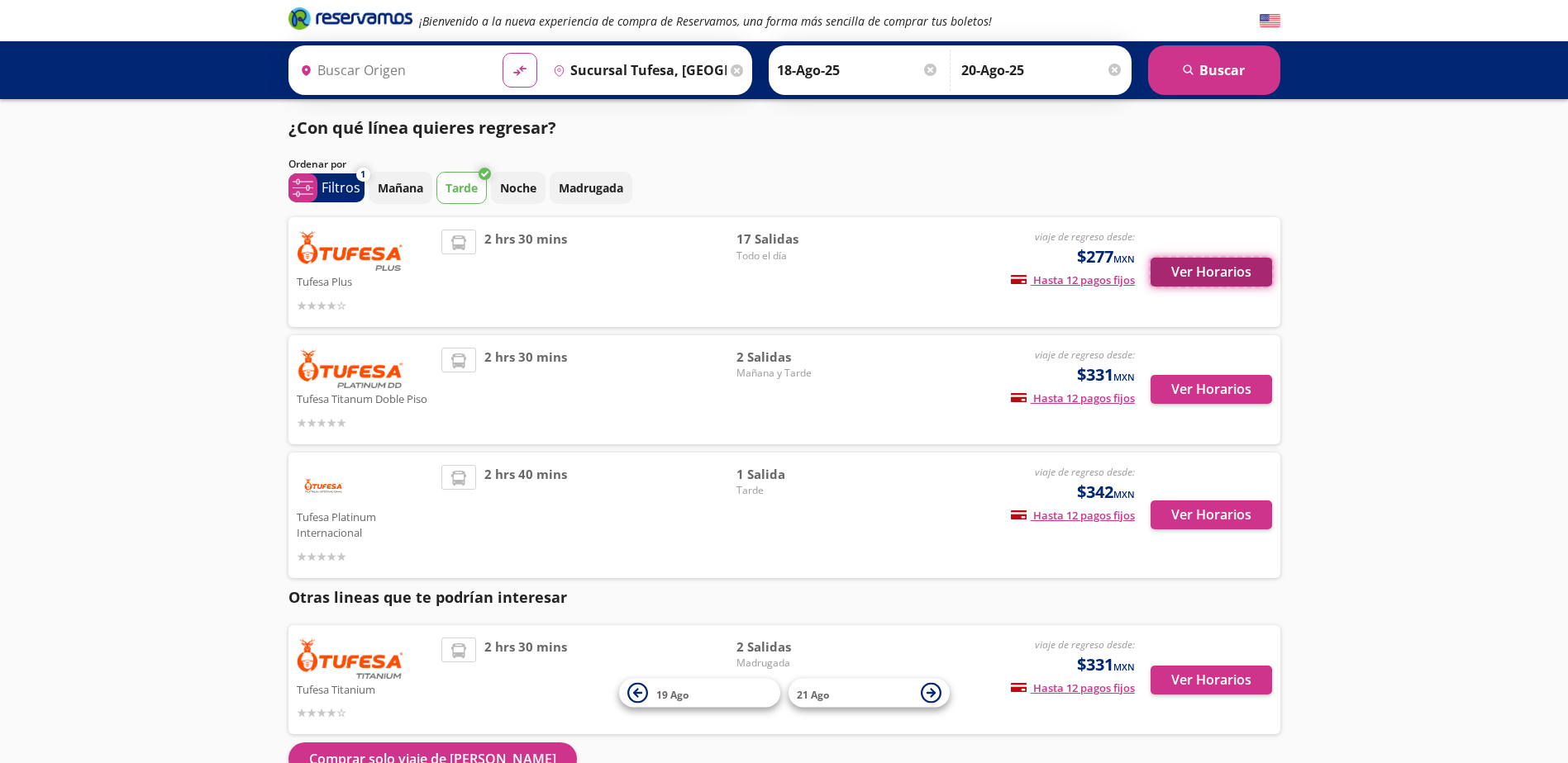
click at [1179, 277] on button "Ver Horarios" at bounding box center [1210, 273] width 121 height 29
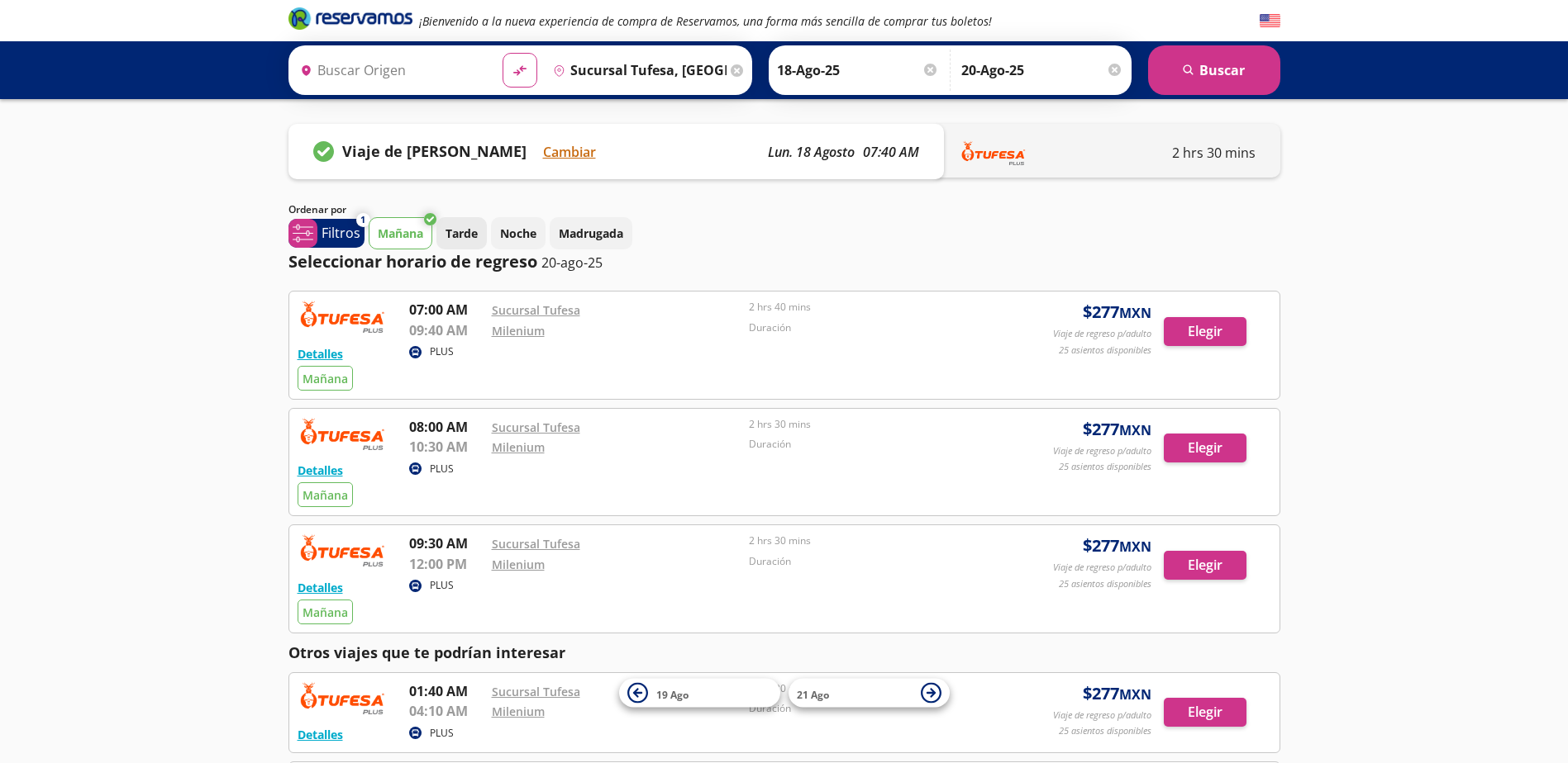
click at [472, 234] on p "Tarde" at bounding box center [461, 232] width 32 height 17
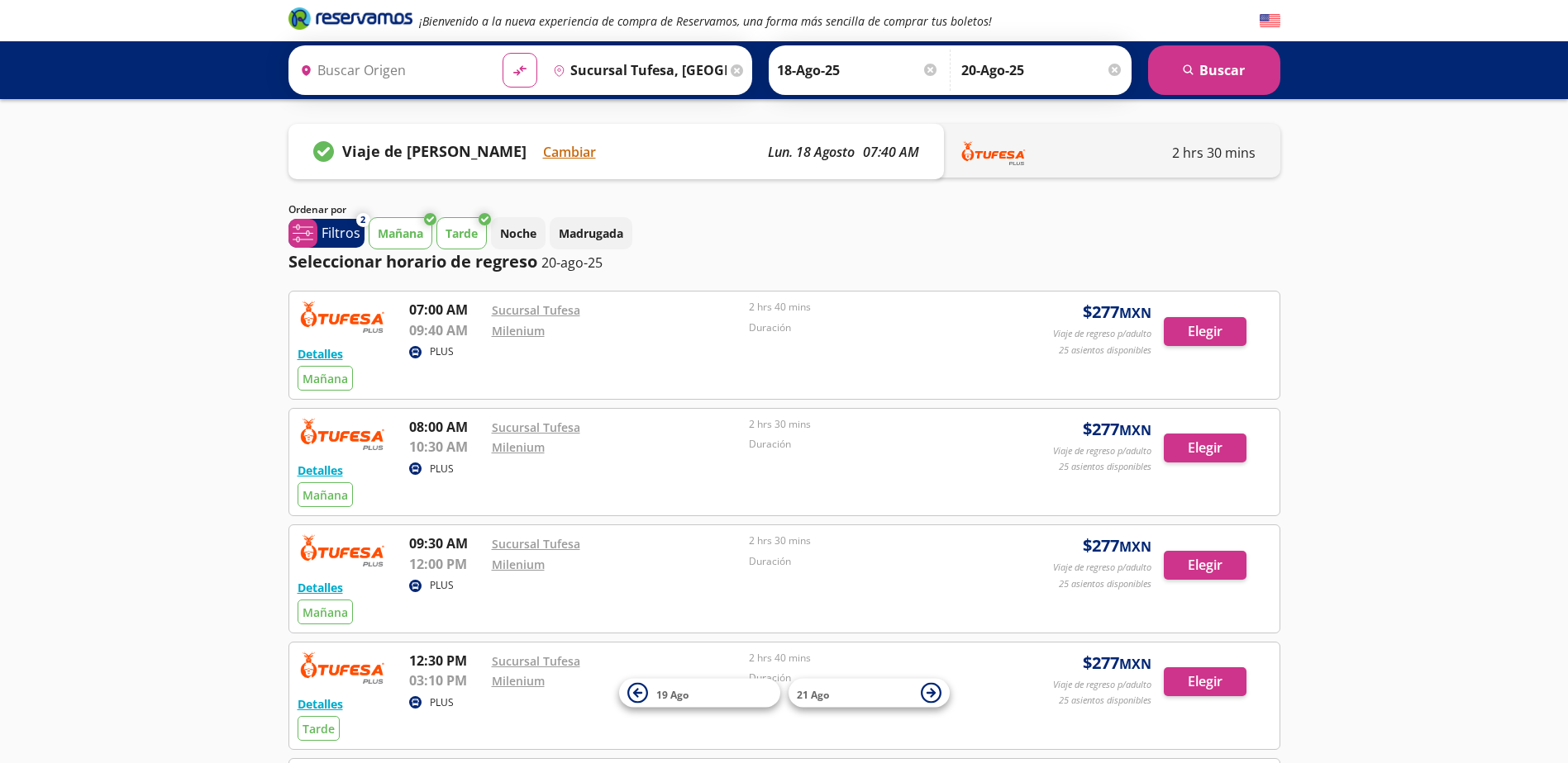
click at [409, 235] on p "Mañana" at bounding box center [400, 232] width 46 height 17
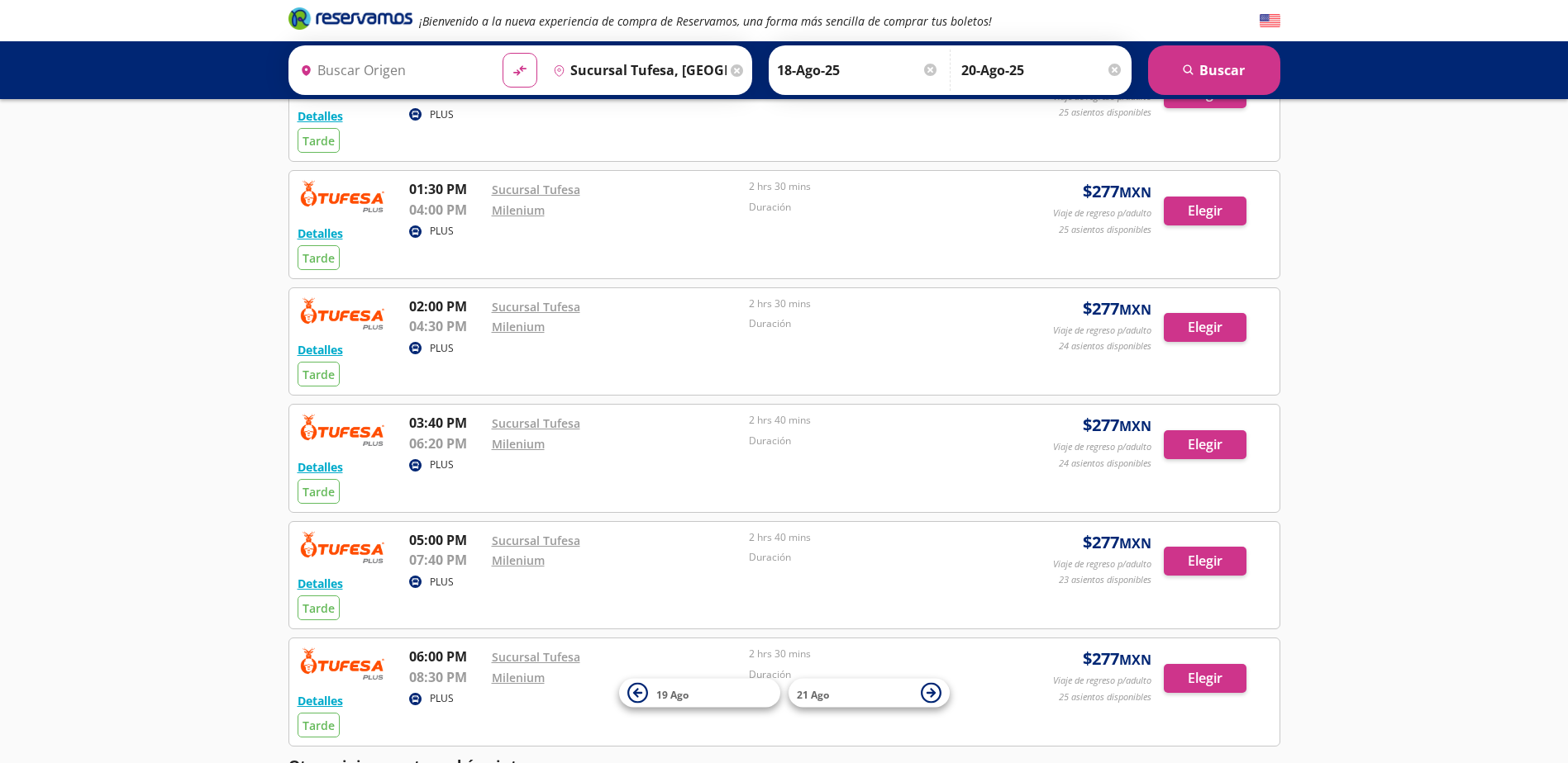
scroll to position [413, 0]
